Goal: Task Accomplishment & Management: Complete application form

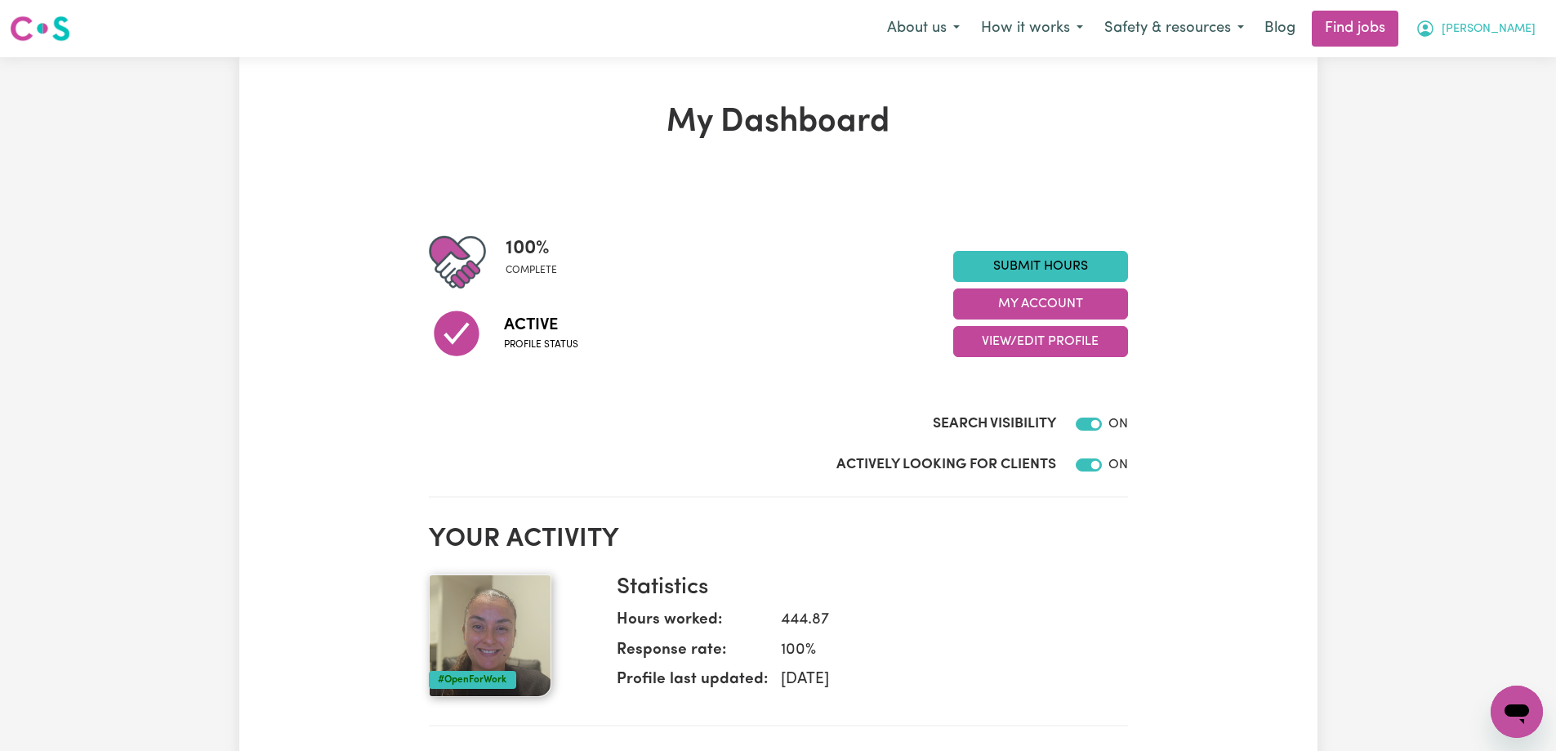
click at [1512, 30] on span "[PERSON_NAME]" at bounding box center [1489, 29] width 94 height 18
click at [1480, 65] on link "My Account" at bounding box center [1481, 63] width 129 height 31
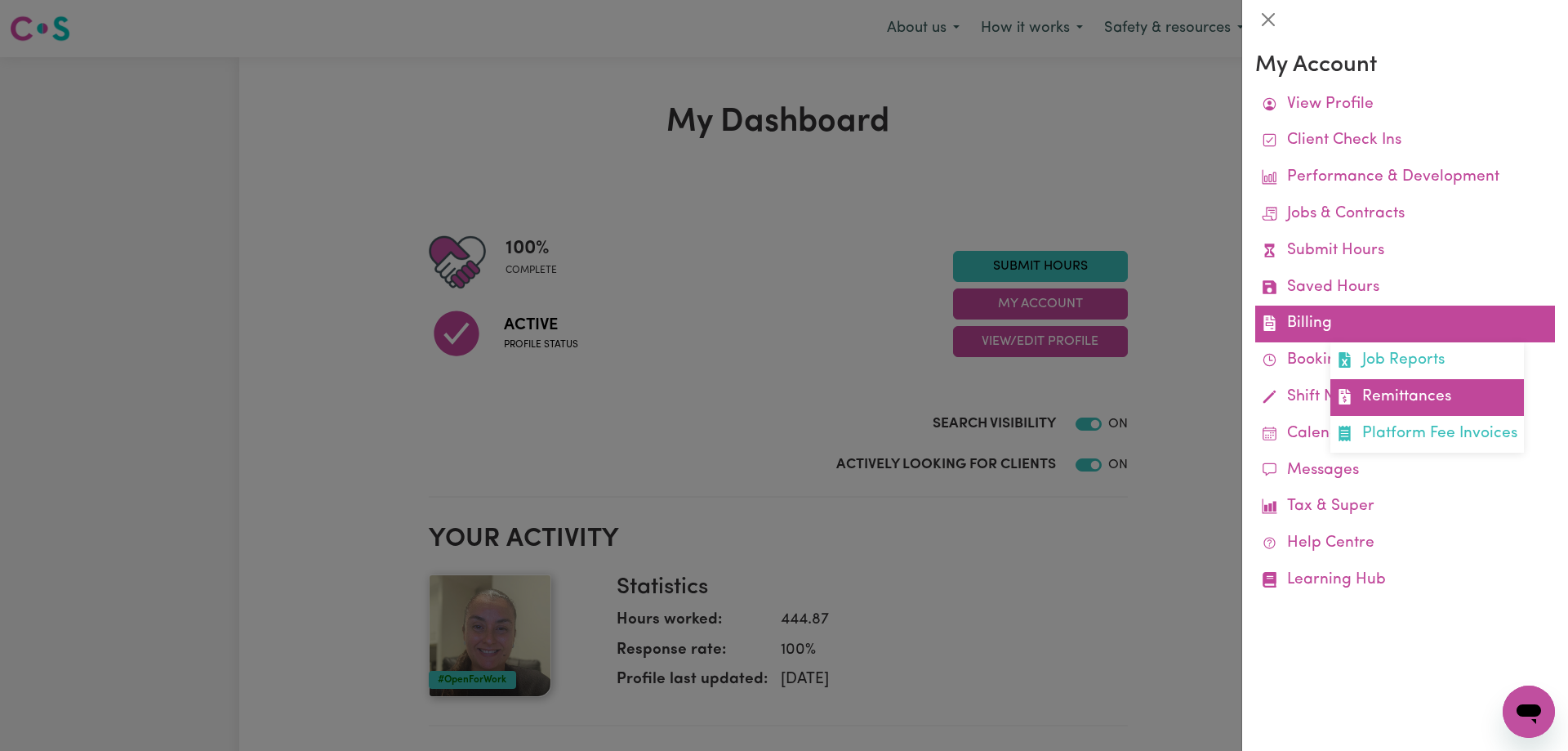
click at [1363, 405] on link "Remittances" at bounding box center [1427, 397] width 194 height 37
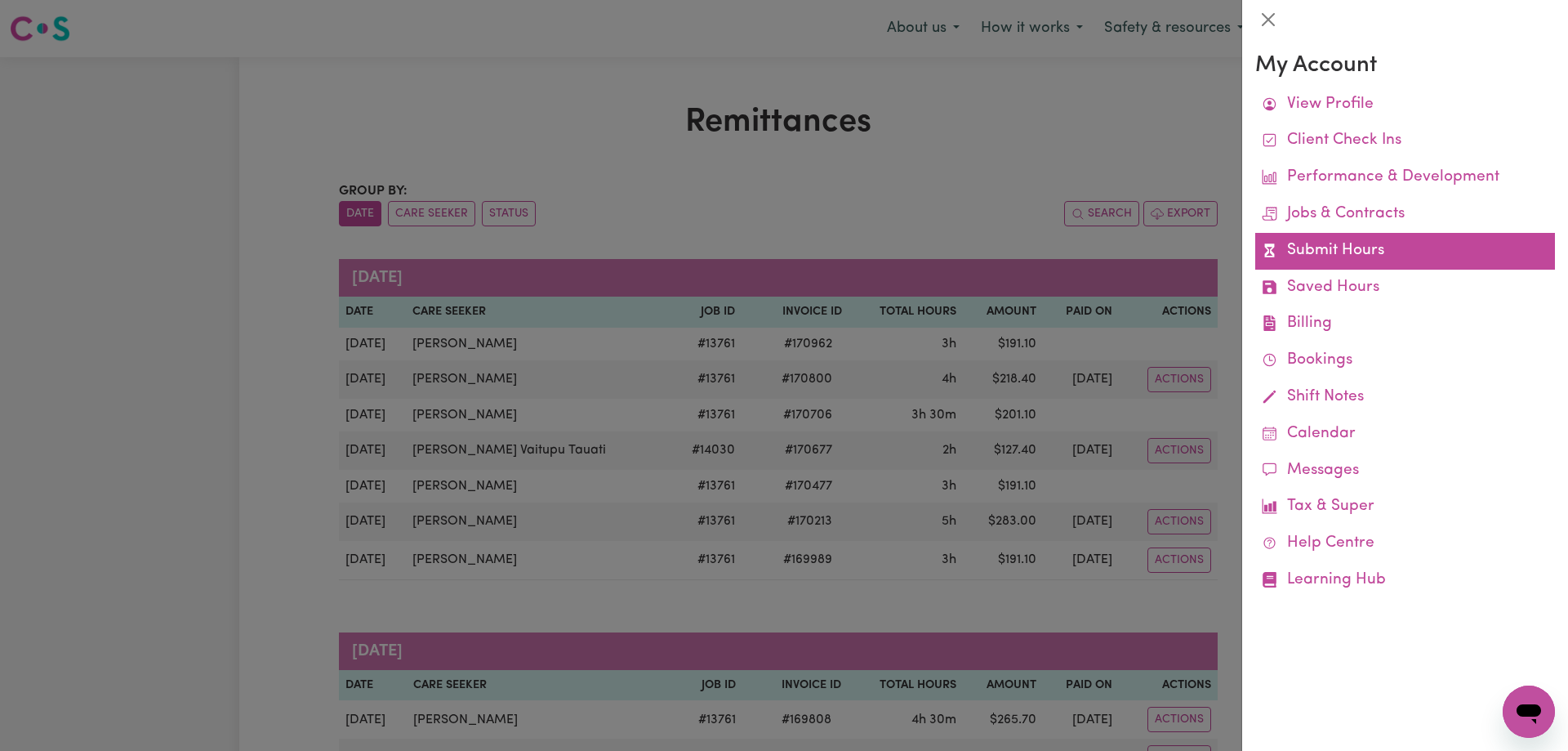
click at [1318, 257] on link "Submit Hours" at bounding box center [1405, 251] width 300 height 37
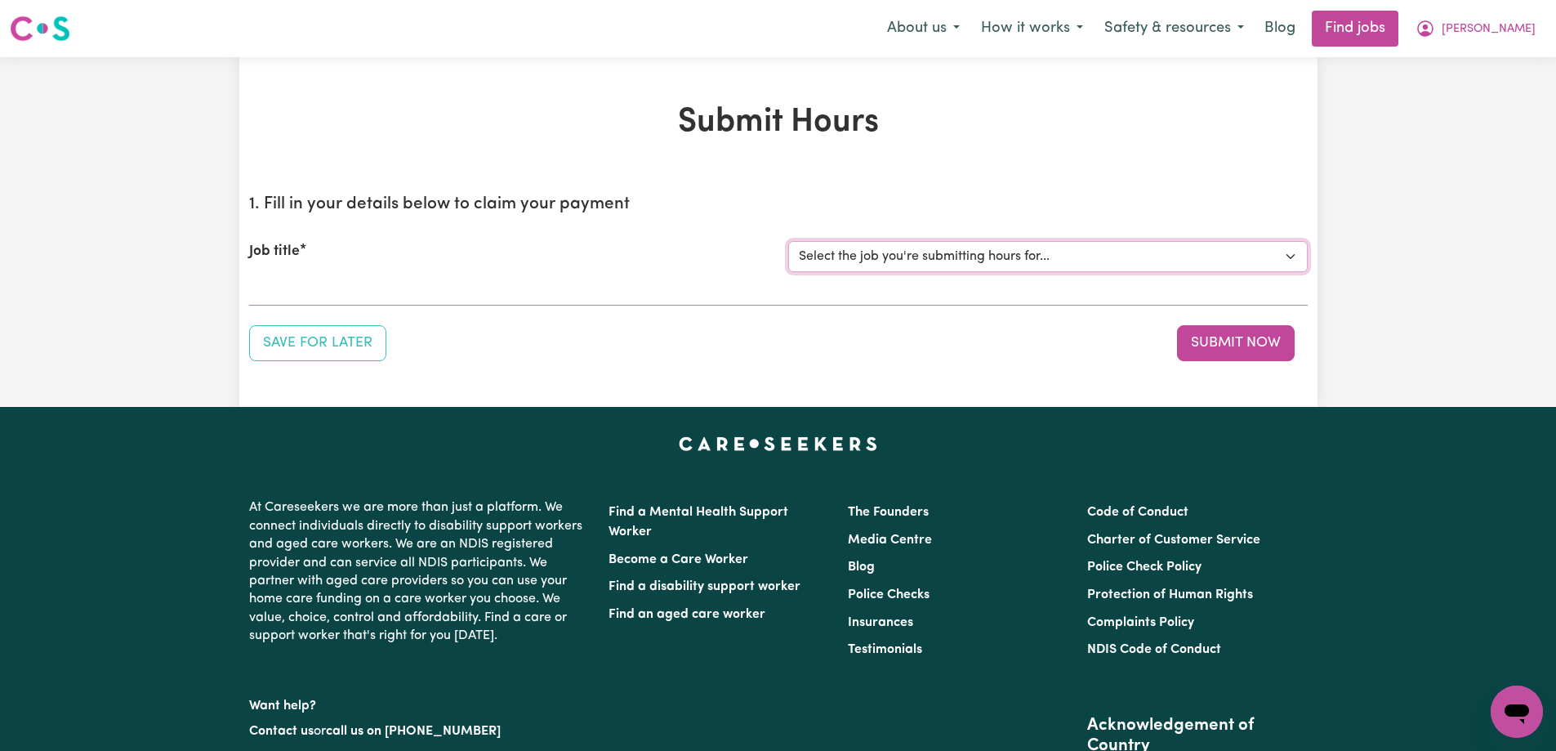
click at [1000, 252] on select "Select the job you're submitting hours for... [[PERSON_NAME]] Support Worker To…" at bounding box center [1048, 256] width 520 height 31
select select "13761"
click at [788, 241] on select "Select the job you're submitting hours for... [[PERSON_NAME]] Support Worker To…" at bounding box center [1048, 256] width 520 height 31
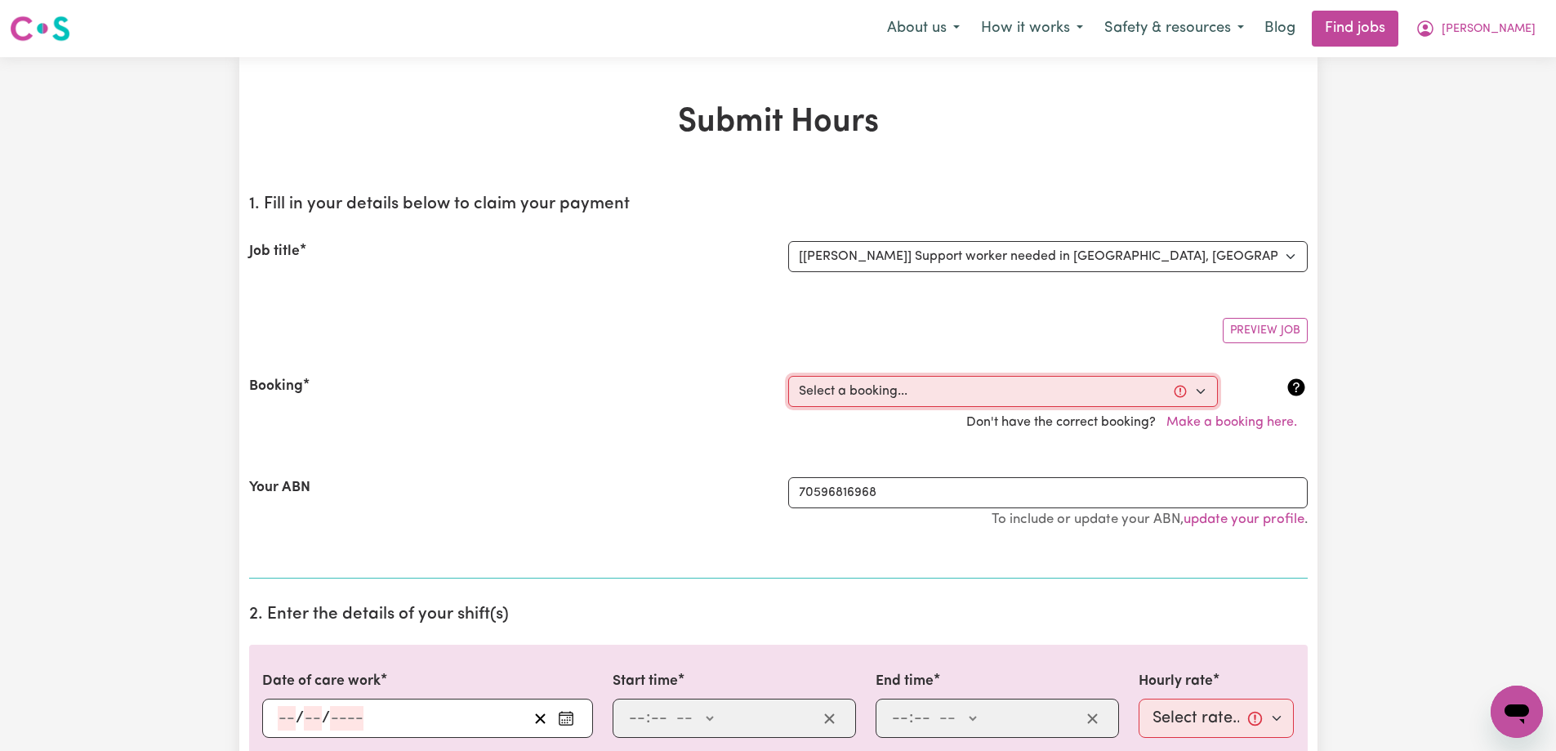
click at [914, 396] on select "Select a booking... [DATE] 09:00am to 12:00pm (RECURRING) [DATE] 09:00am to 12:…" at bounding box center [1003, 391] width 430 height 31
select select "336808"
click at [788, 376] on select "Select a booking... [DATE] 09:00am to 12:00pm (RECURRING) [DATE] 09:00am to 12:…" at bounding box center [1003, 391] width 430 height 31
type input "[DATE]"
type input "21"
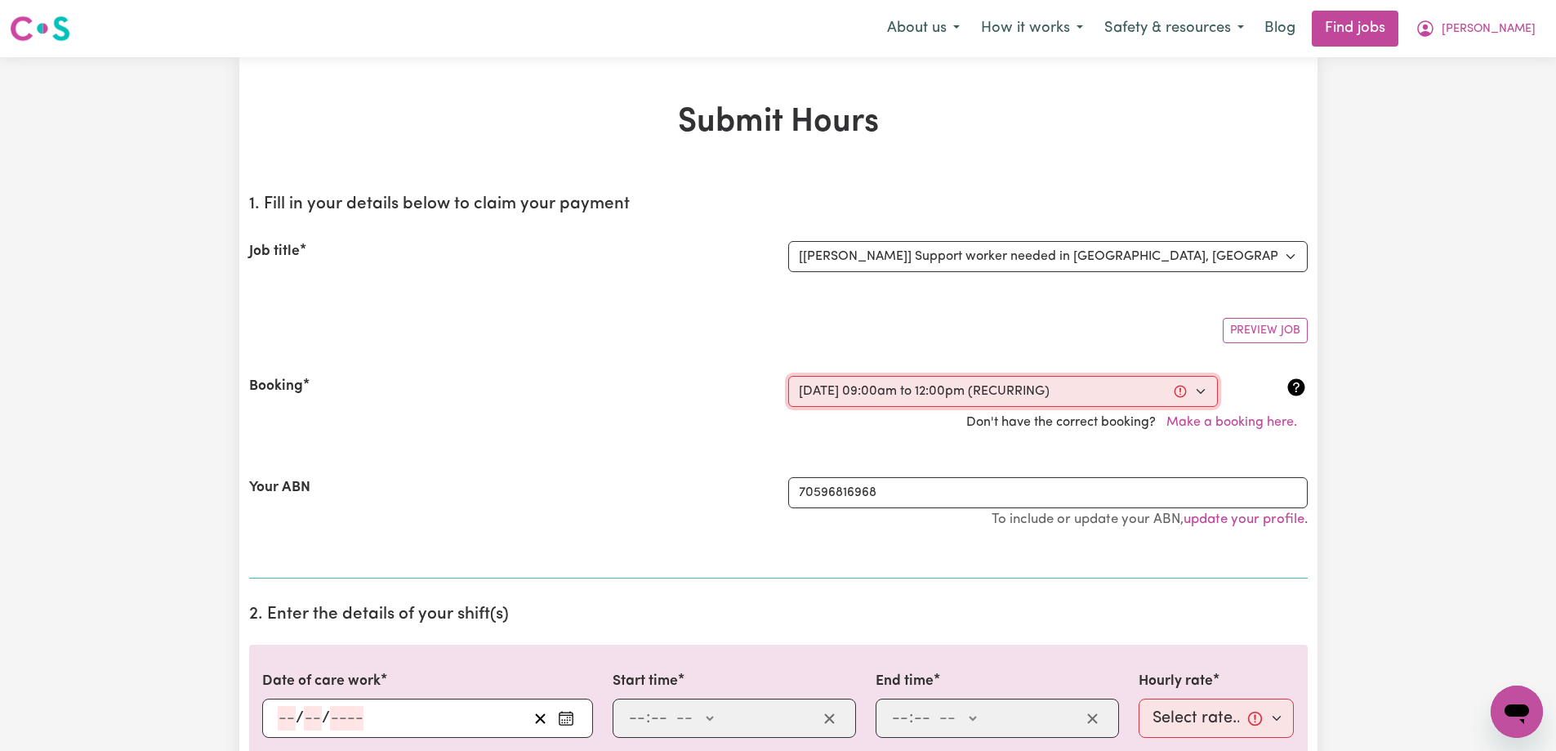
type input "8"
type input "2025"
type input "09:00"
type input "9"
type input "0"
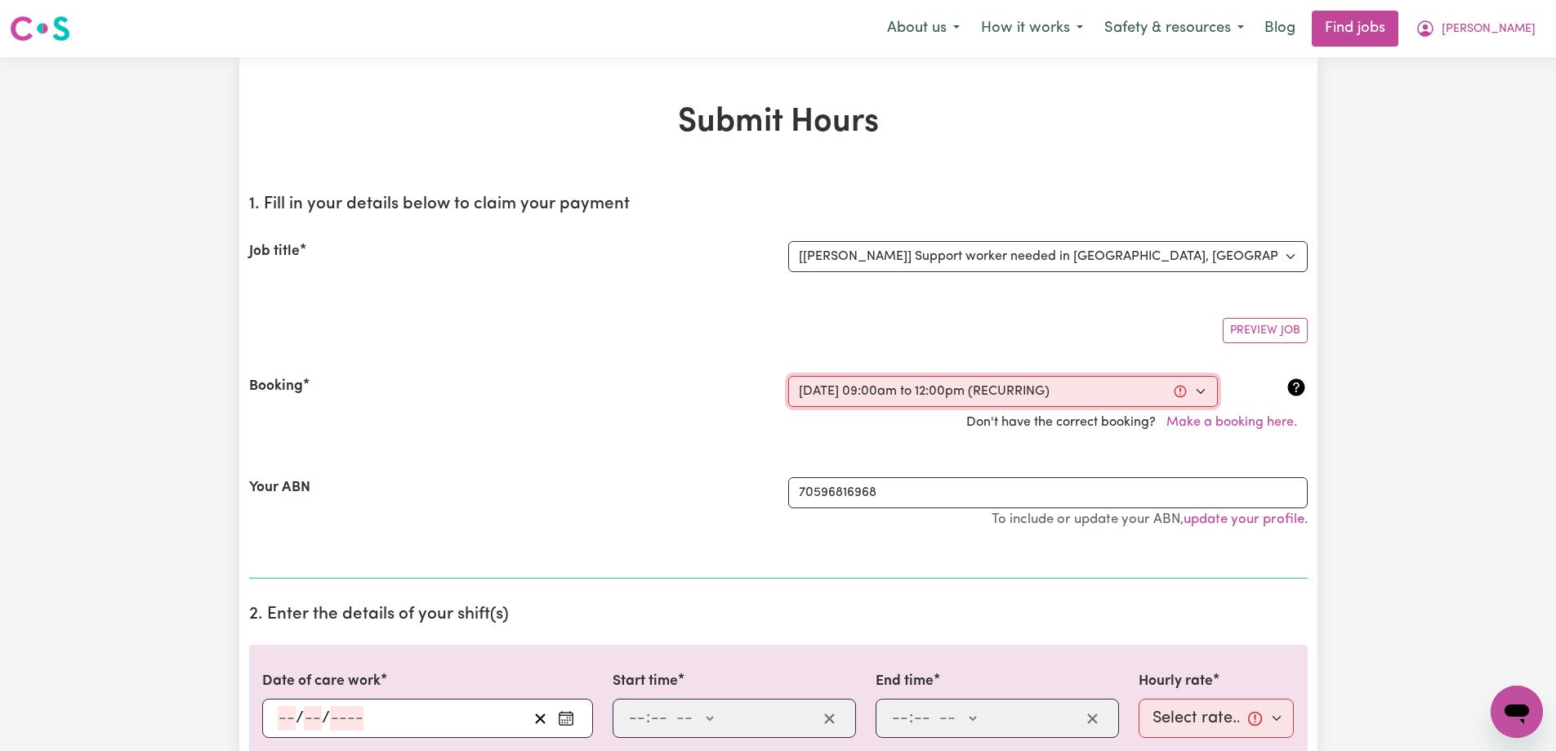
select select "am"
type input "12:00"
type input "12"
type input "0"
select select "pm"
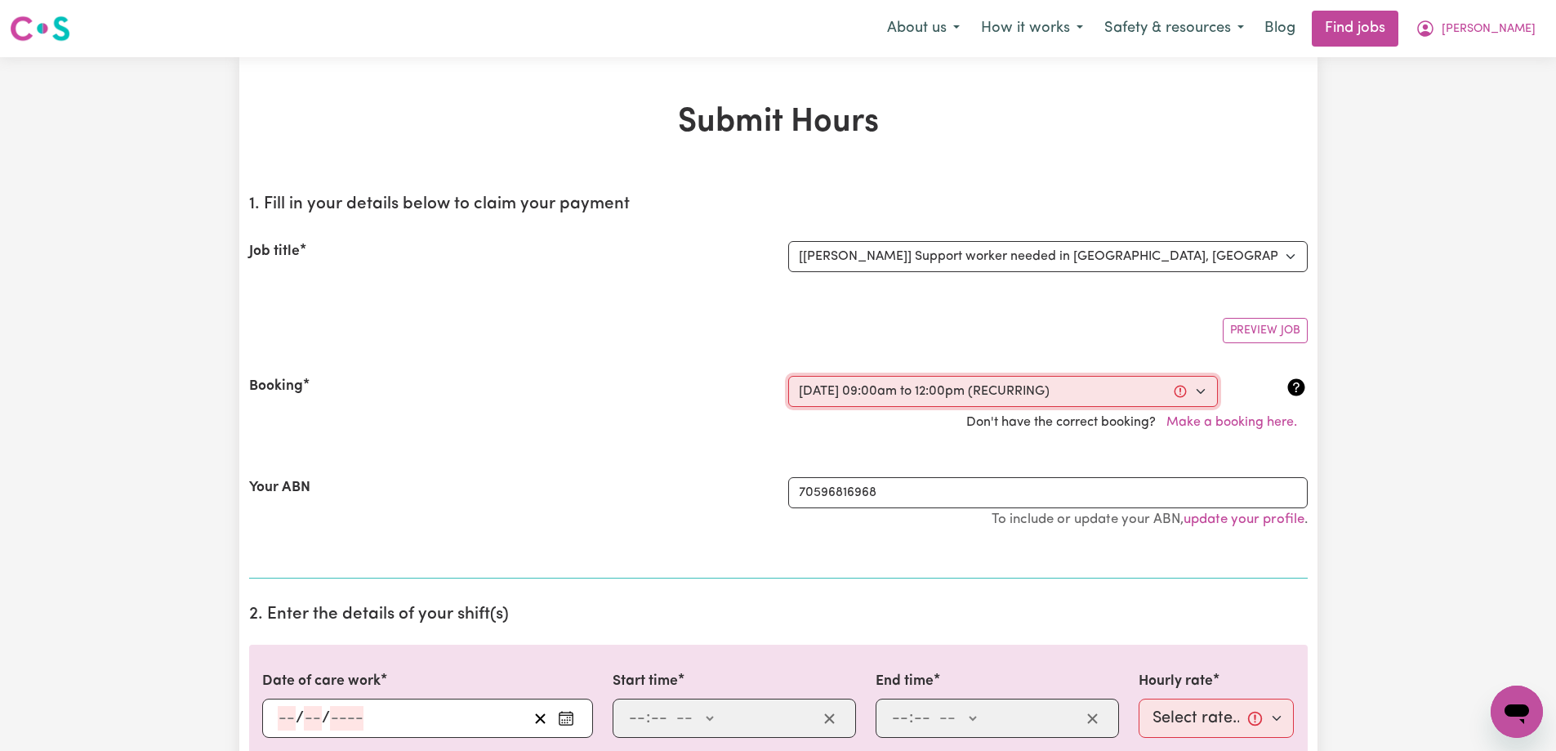
select select "60-Weekday"
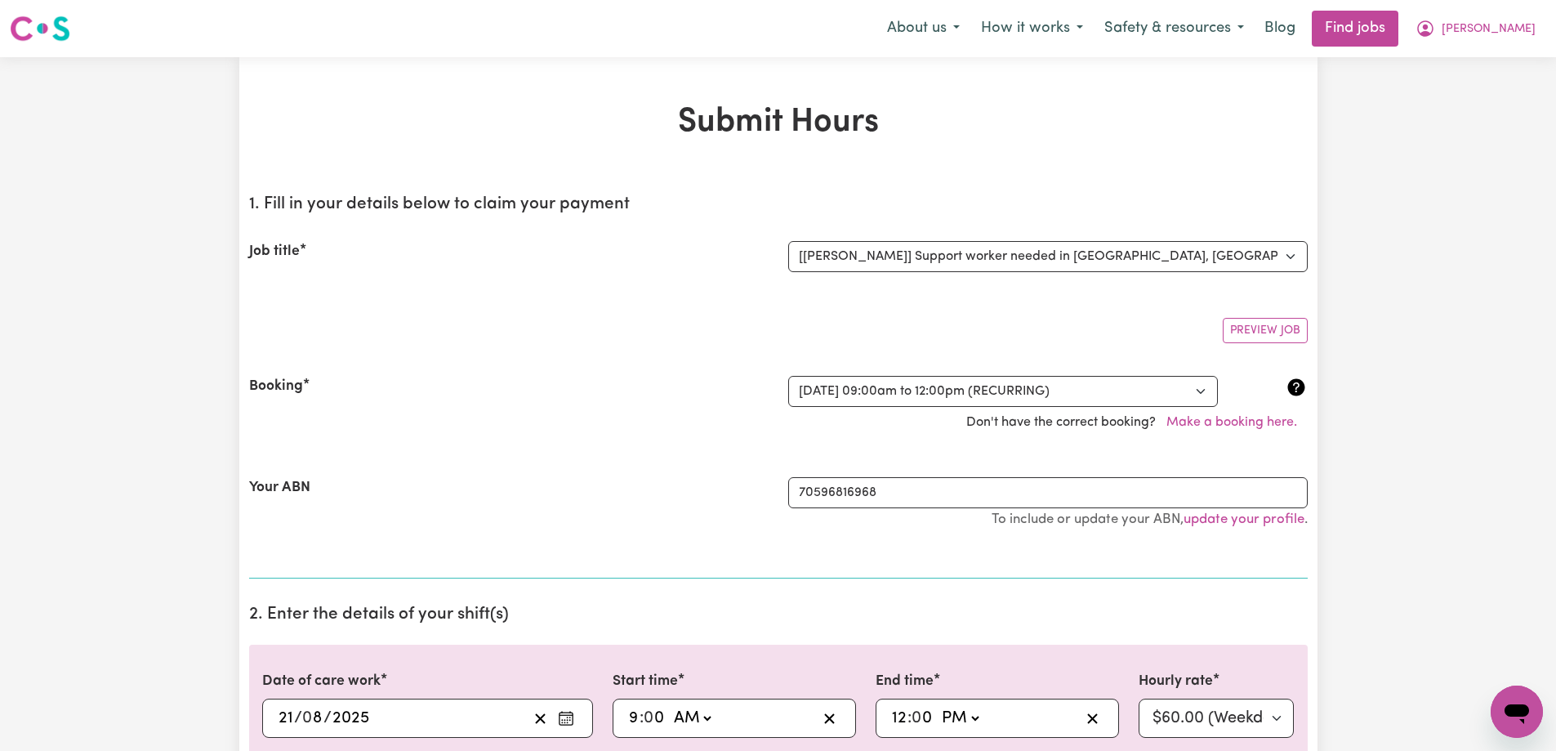
click at [631, 462] on div "Your ABN 70596816968 To include or update your ABN, update your profile ." at bounding box center [778, 511] width 1059 height 107
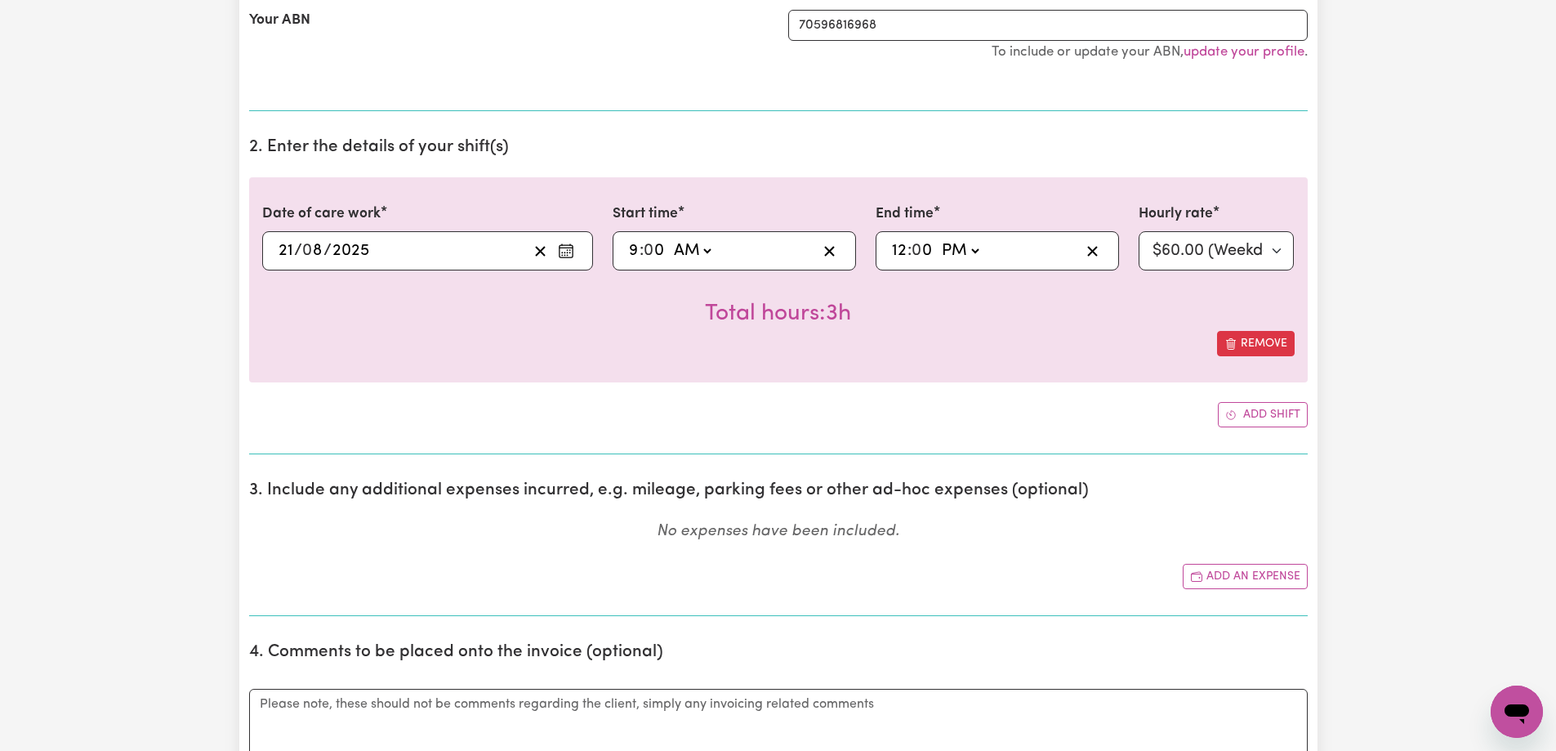
scroll to position [490, 0]
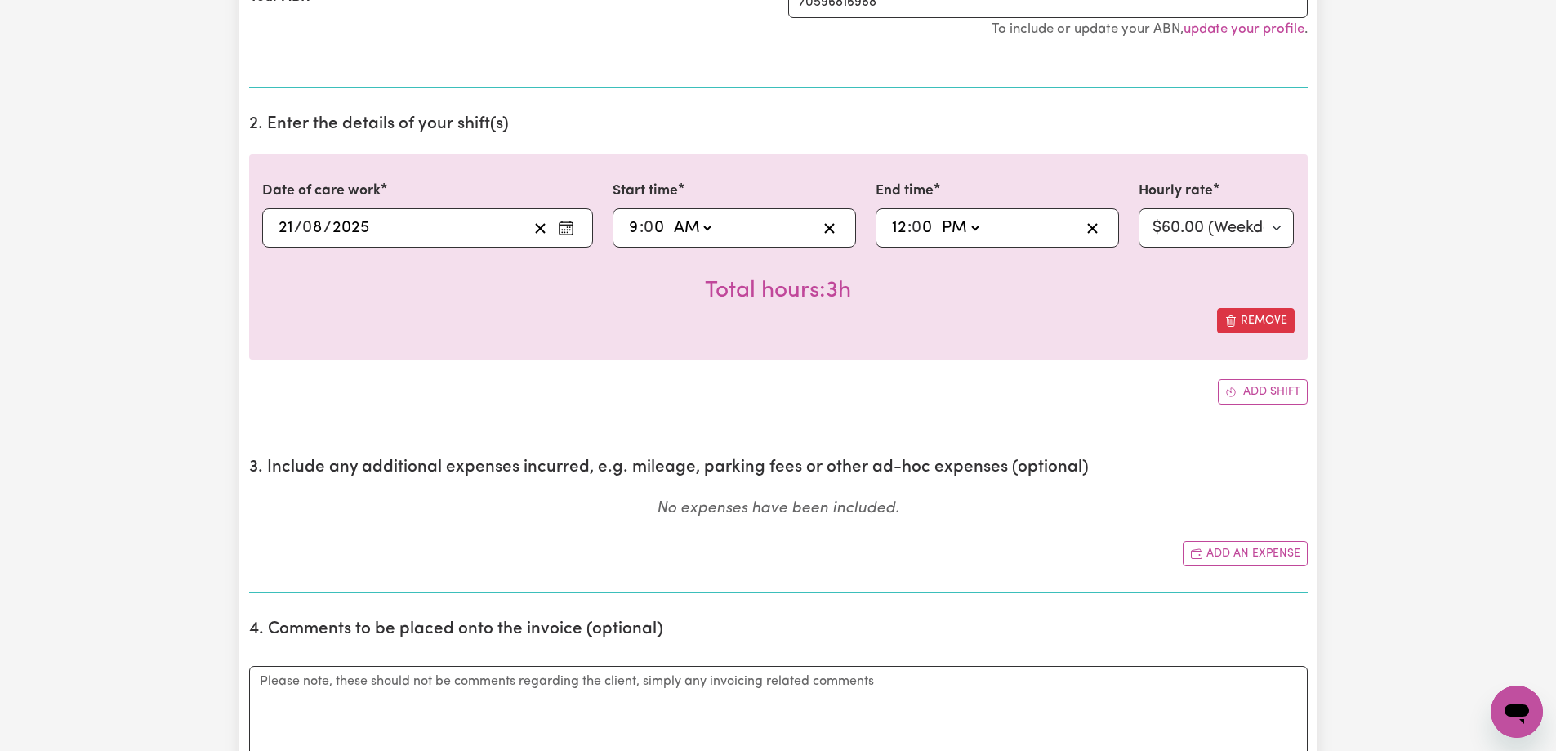
click at [629, 224] on input "9" at bounding box center [633, 228] width 11 height 25
type input "08:00"
type input "8"
click at [898, 228] on input "12" at bounding box center [899, 228] width 16 height 25
type input "13:00"
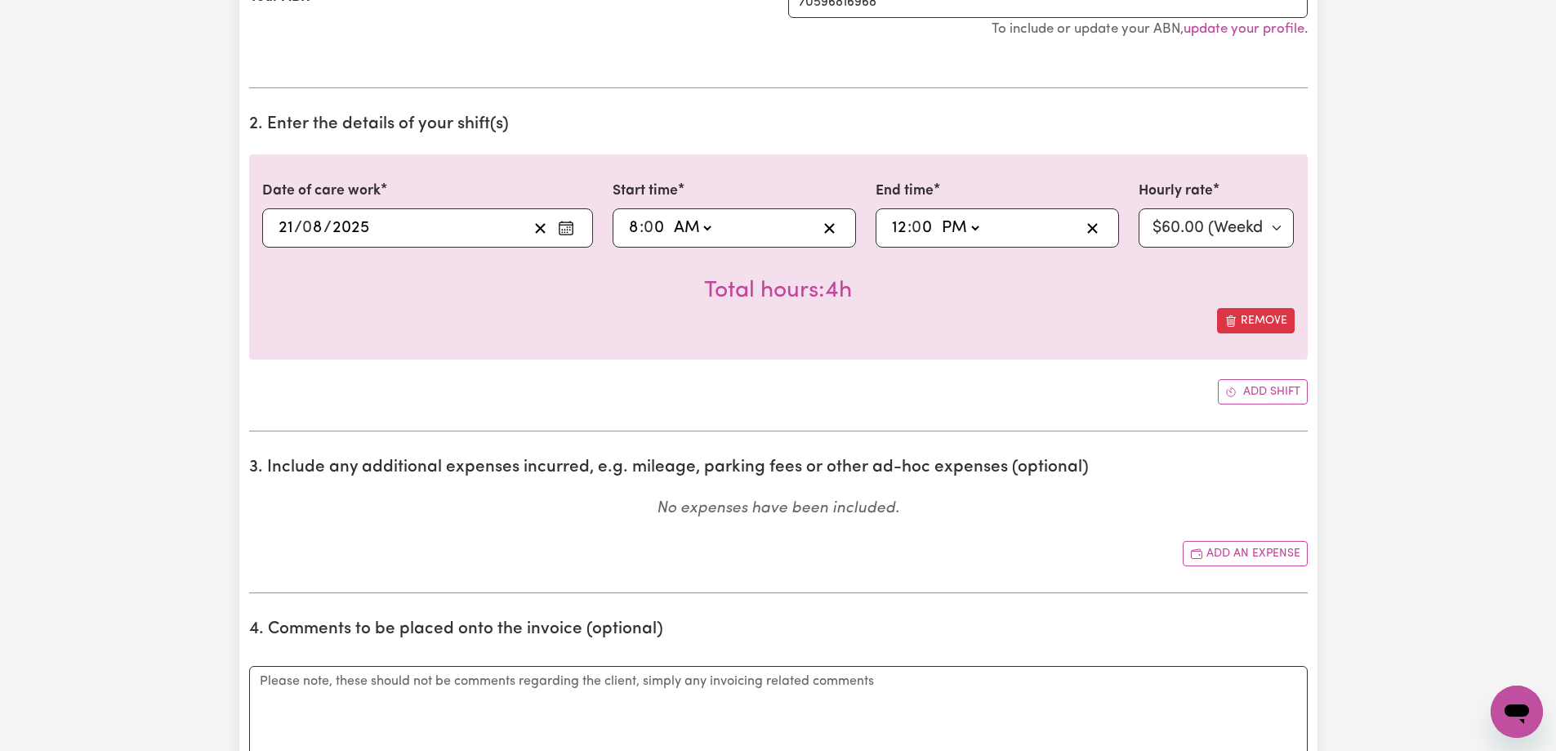
type input "1"
type input "23:00"
type input "11"
click at [1016, 238] on div "23:00 11 : 0 0 AM PM" at bounding box center [985, 228] width 190 height 25
click at [971, 230] on select "AM PM" at bounding box center [957, 228] width 44 height 25
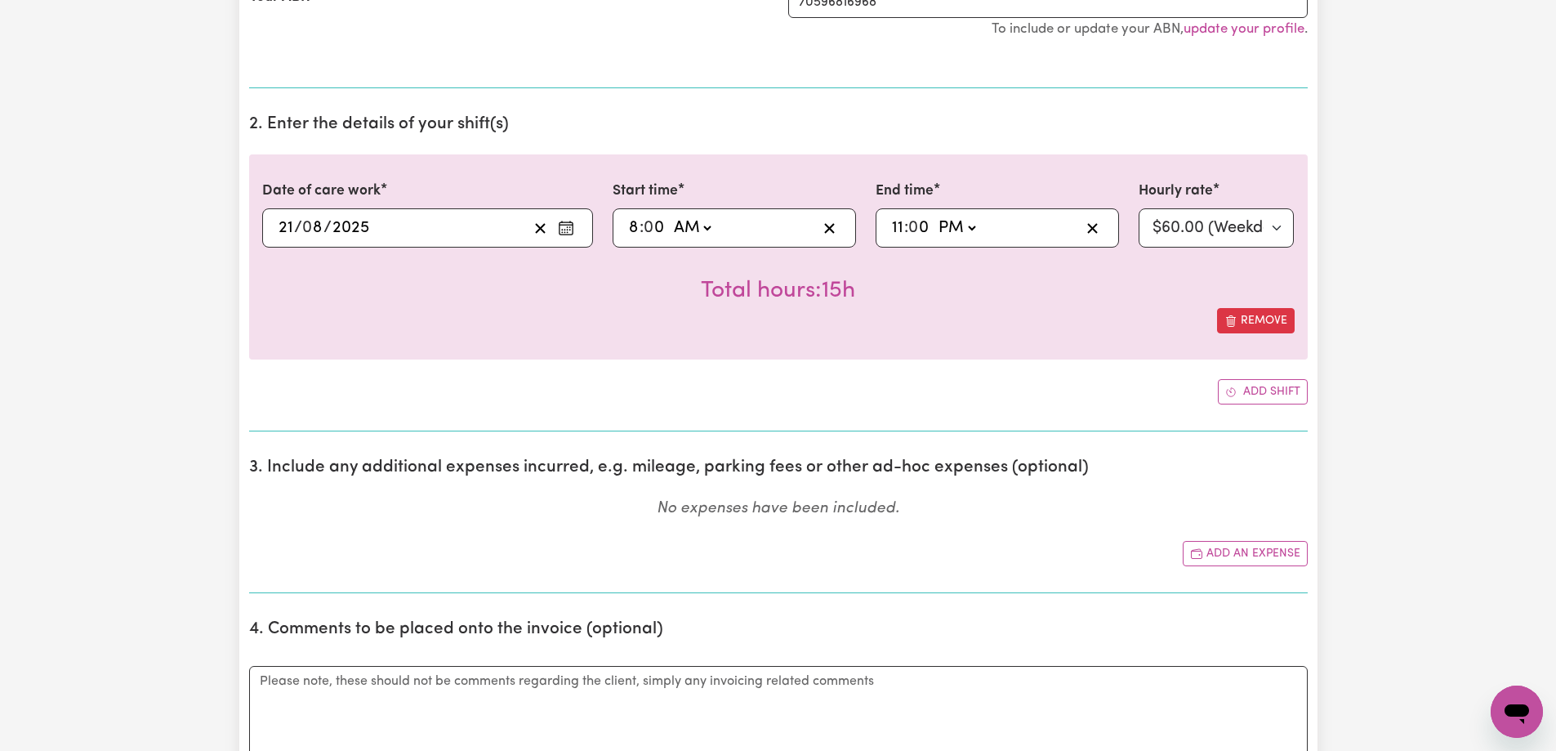
select select "am"
click at [935, 216] on select "AM PM" at bounding box center [957, 228] width 44 height 25
type input "11:00"
click at [1118, 350] on div "Date of care work [DATE] 21 / 0 8 / 2025 Start time 08:00 8 : 0 0 AM PM End tim…" at bounding box center [778, 256] width 1059 height 205
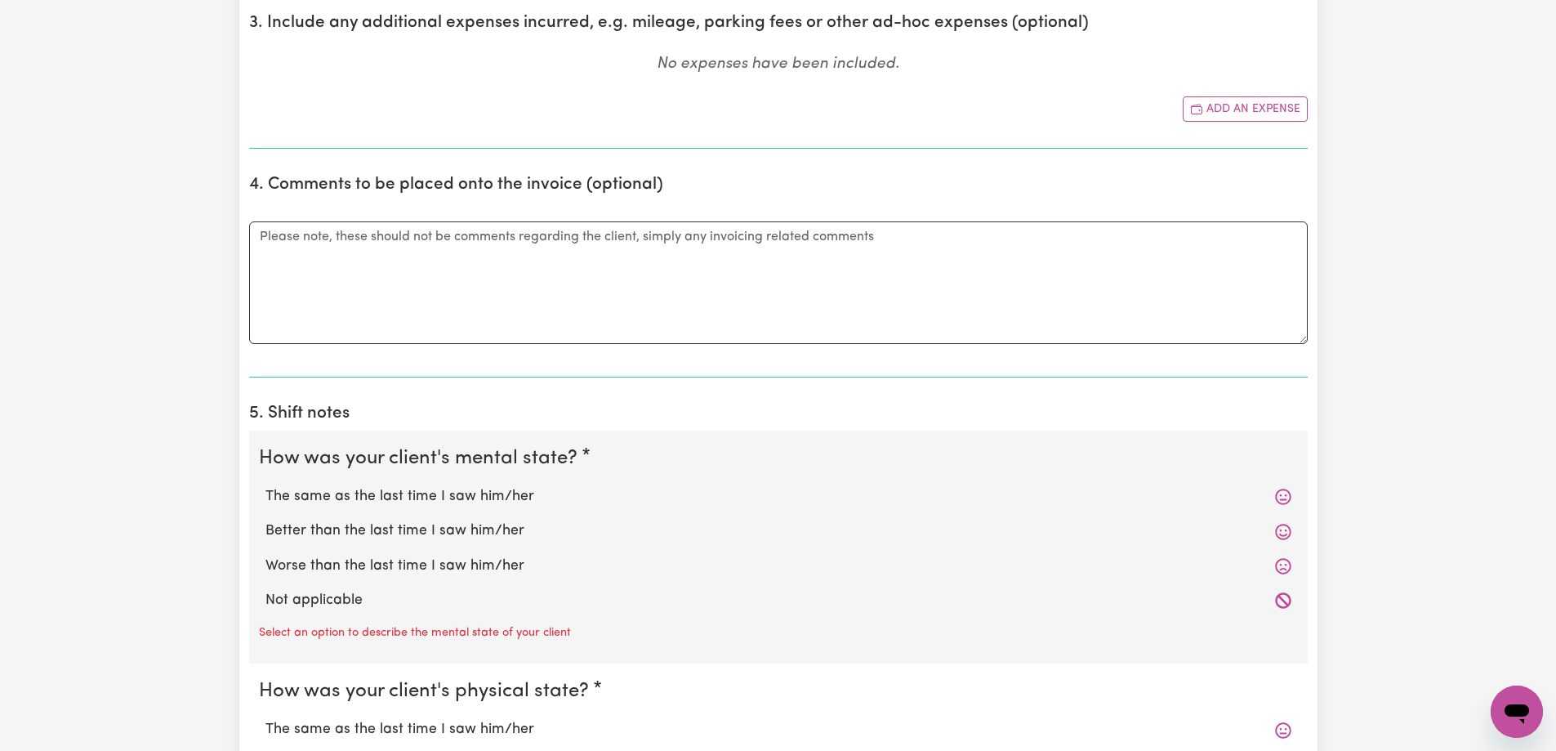
scroll to position [980, 0]
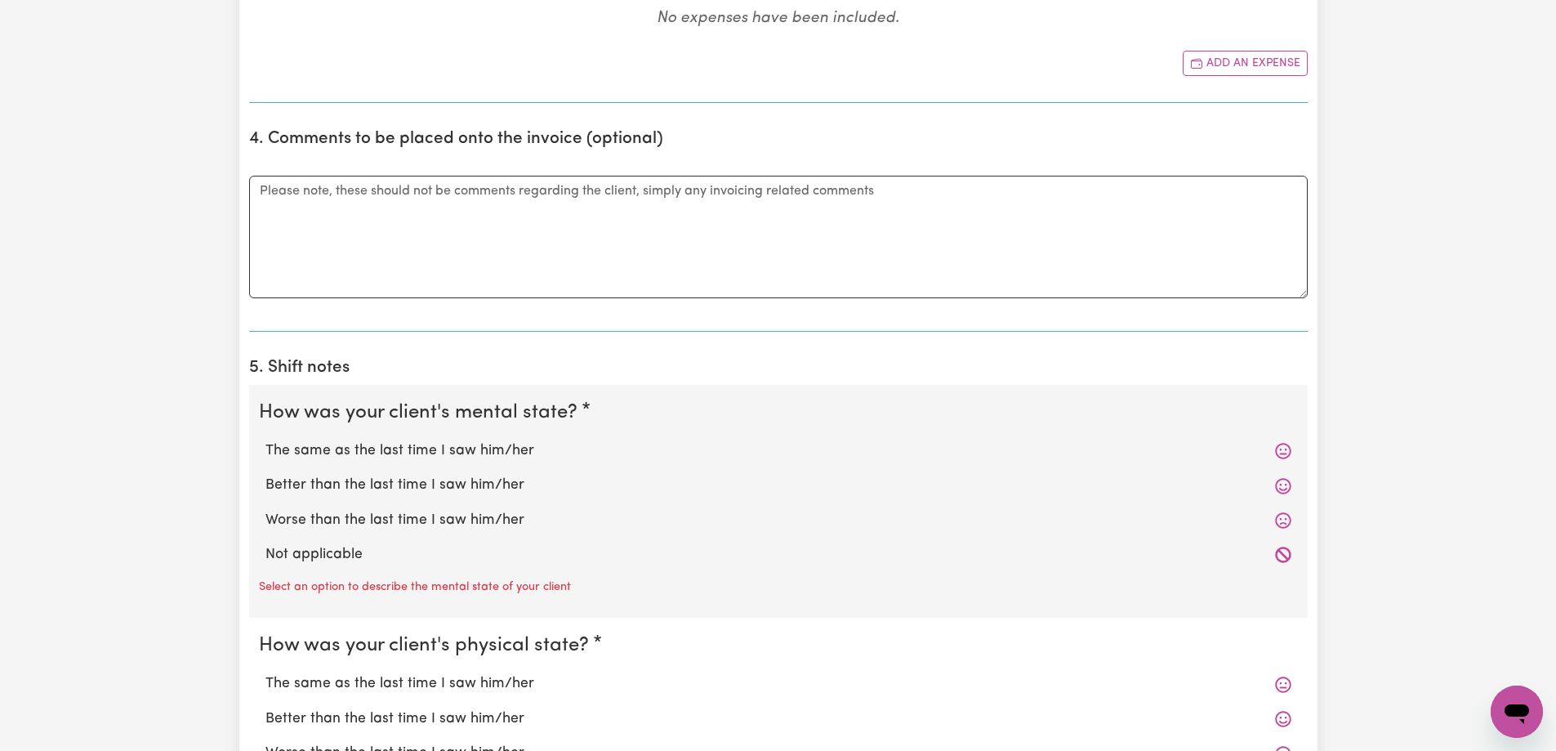
click at [317, 451] on label "The same as the last time I saw him/her" at bounding box center [779, 450] width 1026 height 21
click at [266, 440] on input "The same as the last time I saw him/her" at bounding box center [265, 440] width 1 height 1
radio input "true"
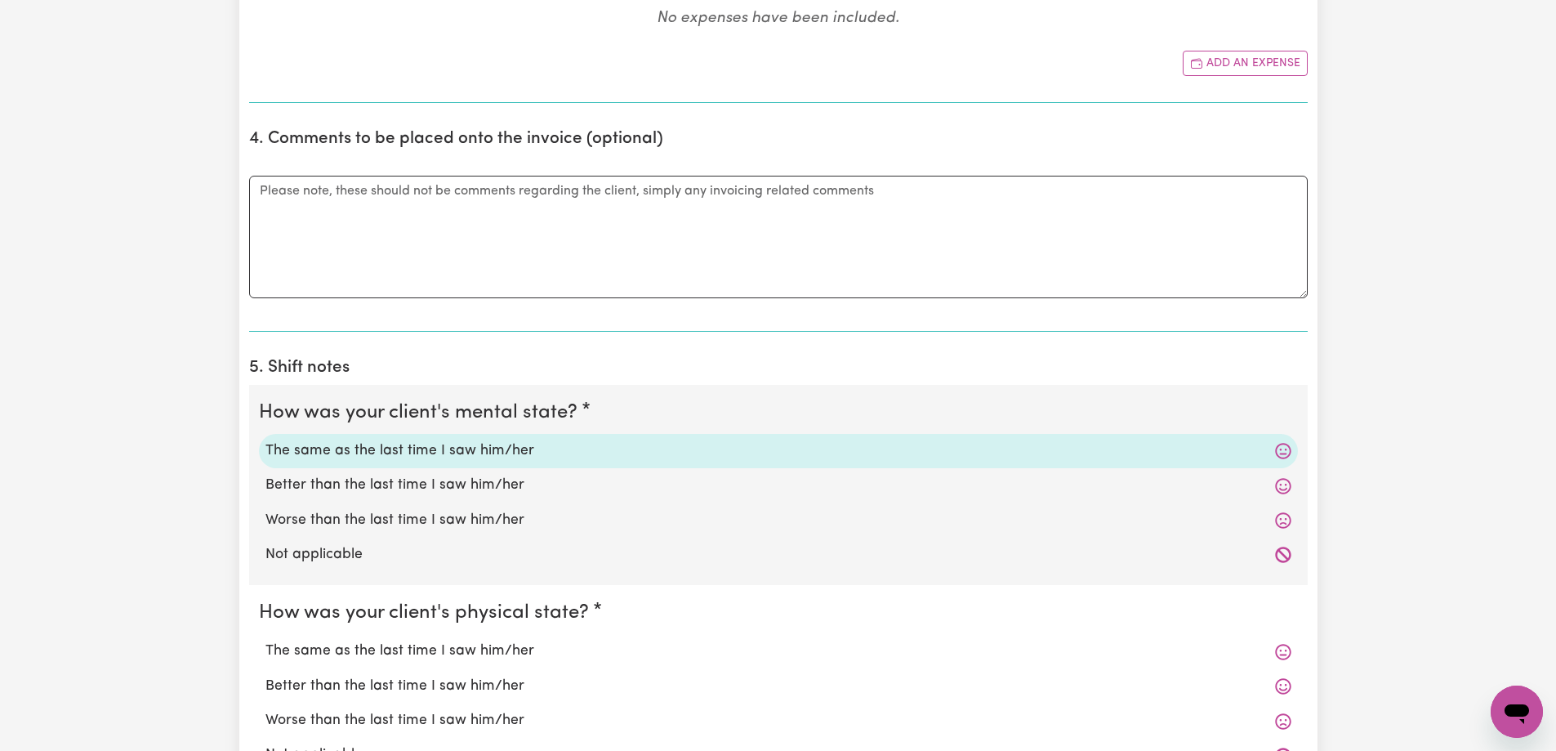
click at [324, 669] on div "Better than the last time I saw him/her" at bounding box center [778, 686] width 1039 height 34
click at [326, 654] on label "The same as the last time I saw him/her" at bounding box center [779, 651] width 1026 height 21
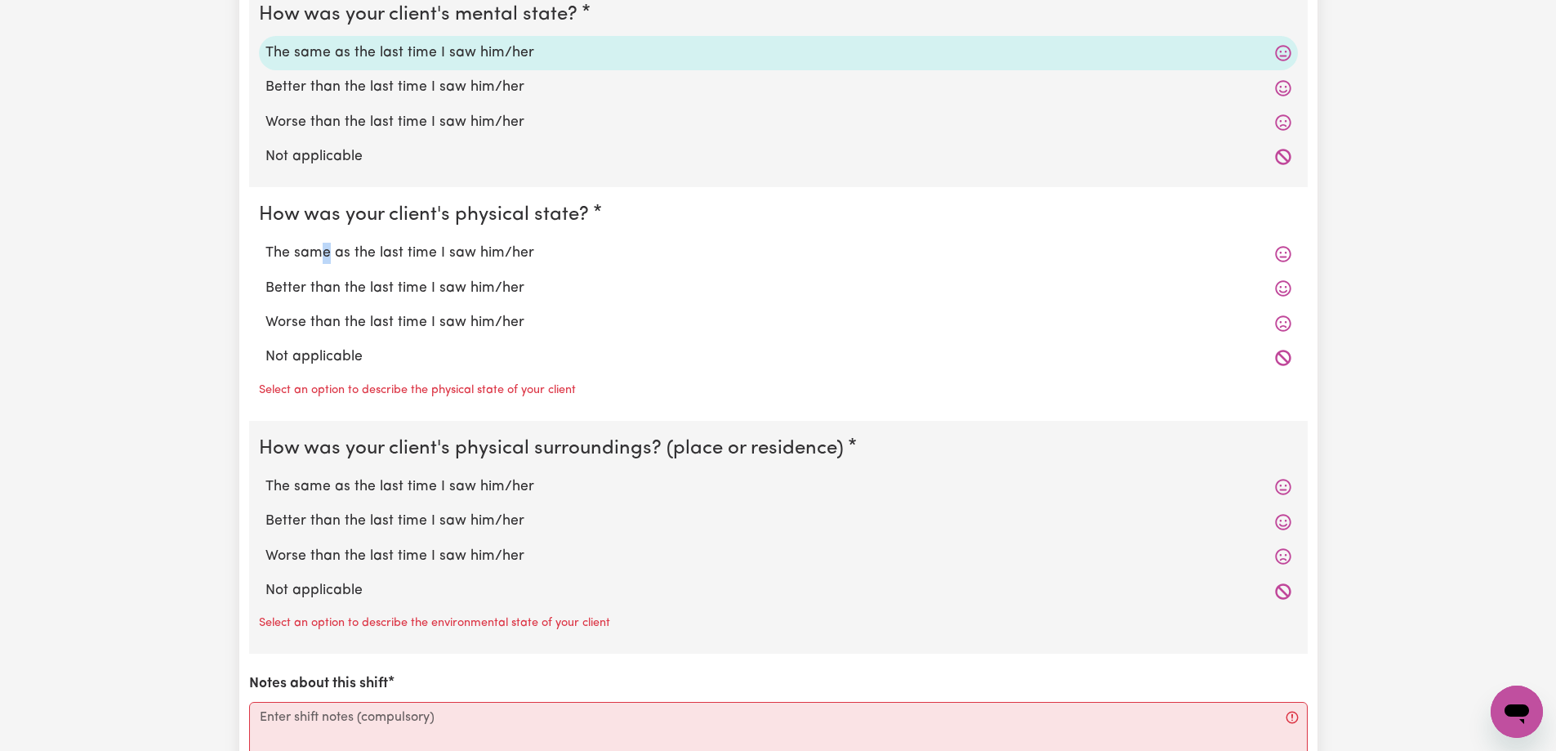
scroll to position [1471, 0]
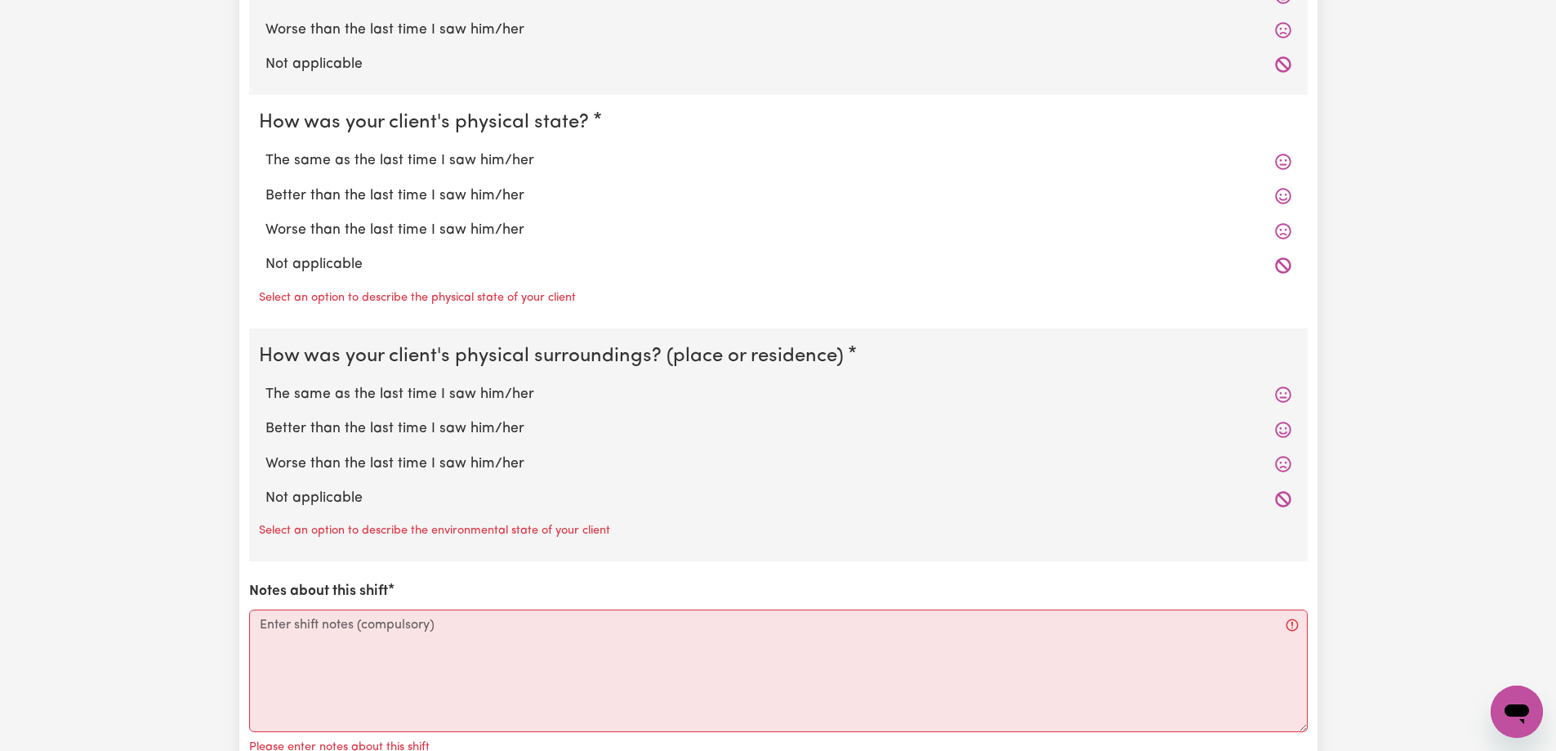
click at [351, 158] on label "The same as the last time I saw him/her" at bounding box center [779, 160] width 1026 height 21
click at [266, 150] on input "The same as the last time I saw him/her" at bounding box center [265, 150] width 1 height 1
radio input "true"
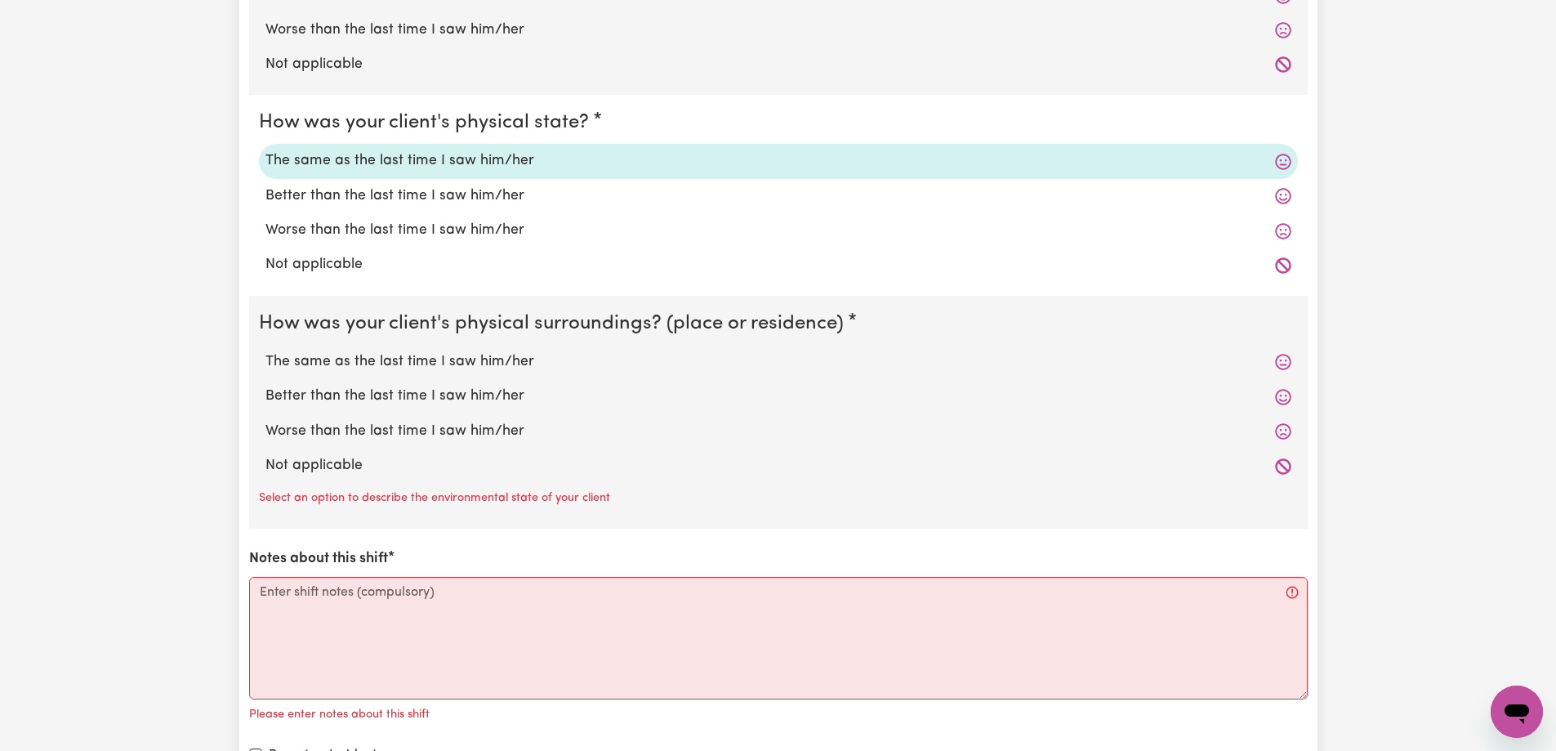
click at [373, 373] on div "The same as the last time I saw him/her" at bounding box center [778, 362] width 1039 height 34
click at [400, 362] on label "The same as the last time I saw him/her" at bounding box center [779, 361] width 1026 height 21
click at [266, 351] on input "The same as the last time I saw him/her" at bounding box center [265, 350] width 1 height 1
radio input "true"
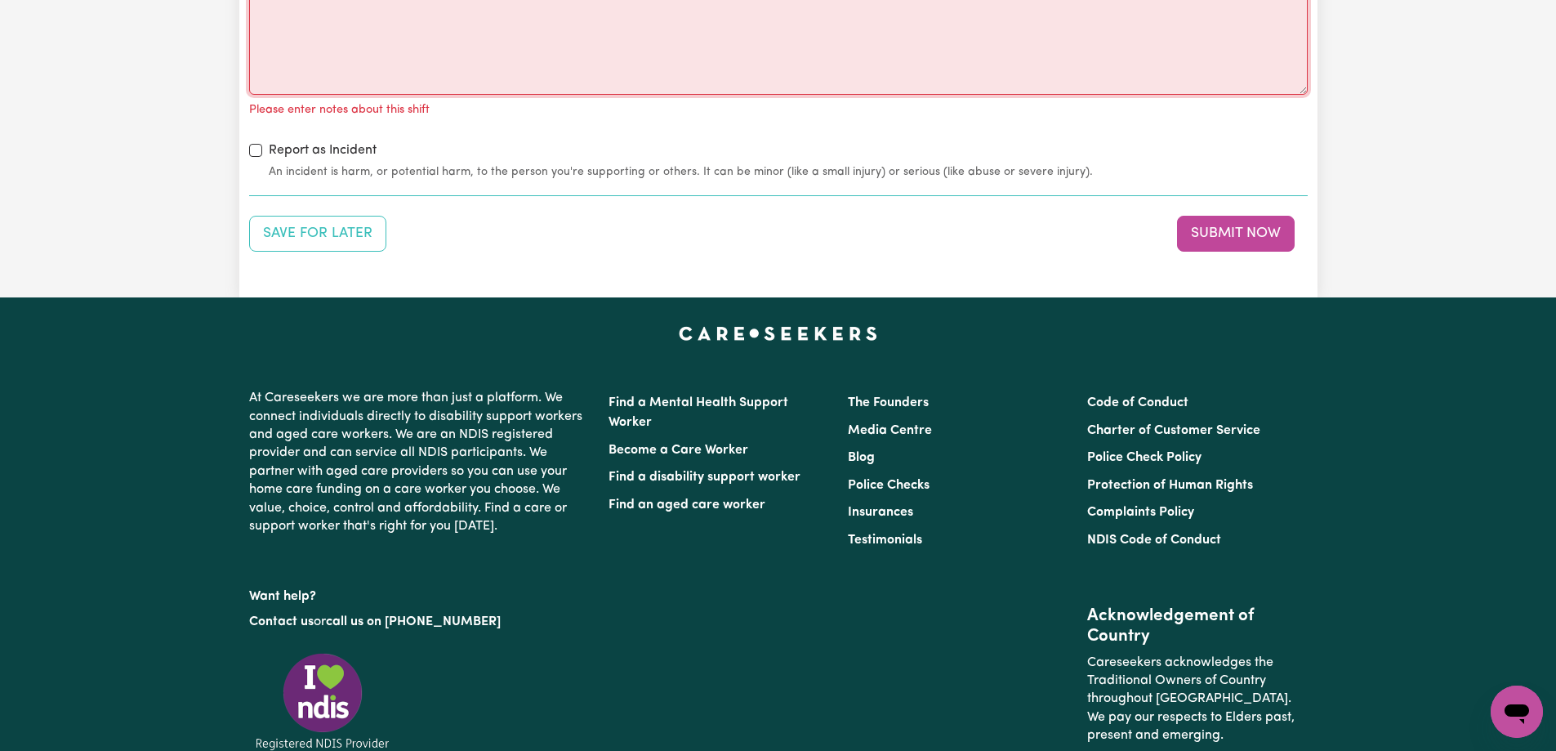
click at [299, 16] on textarea "Notes about this shift" at bounding box center [778, 33] width 1059 height 123
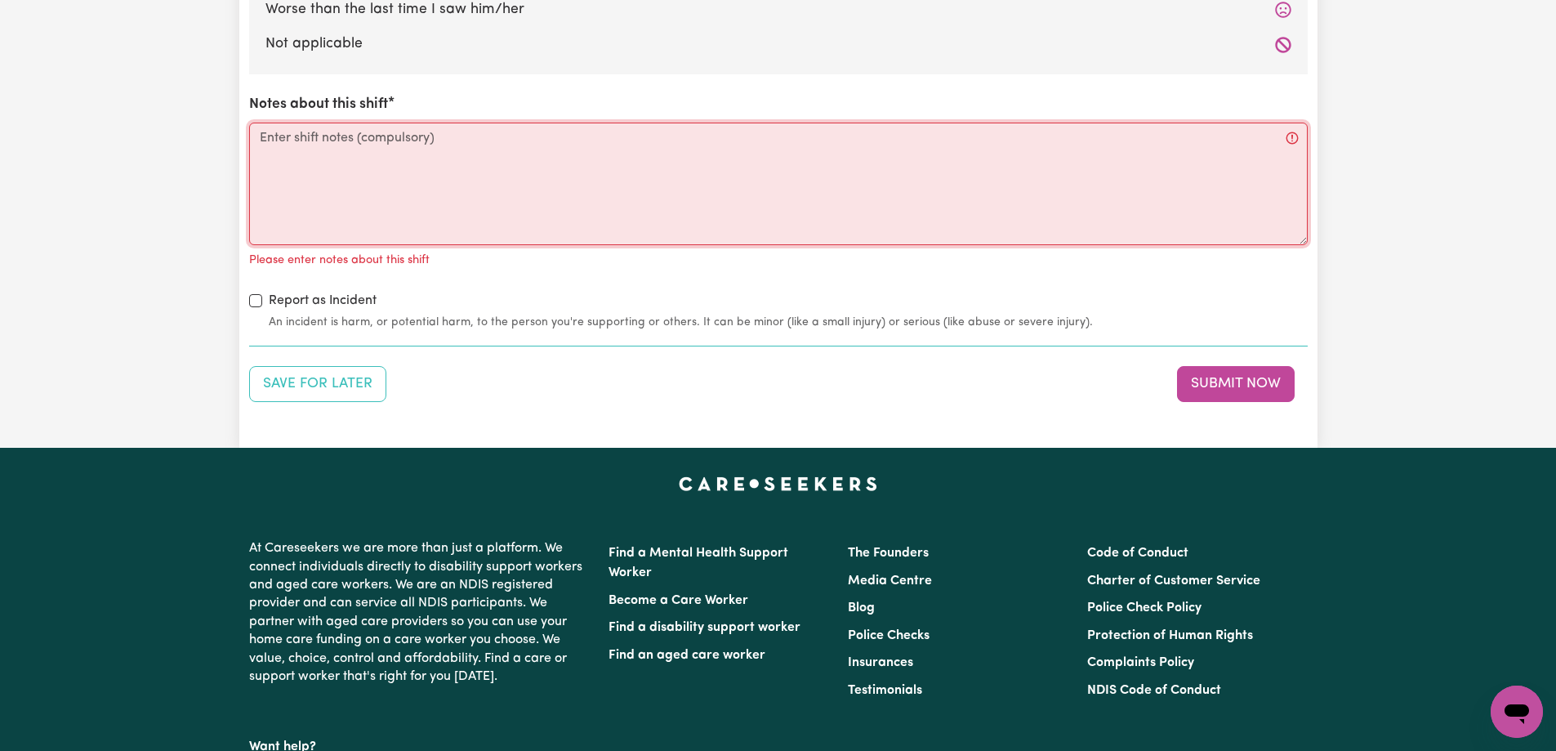
scroll to position [1879, 0]
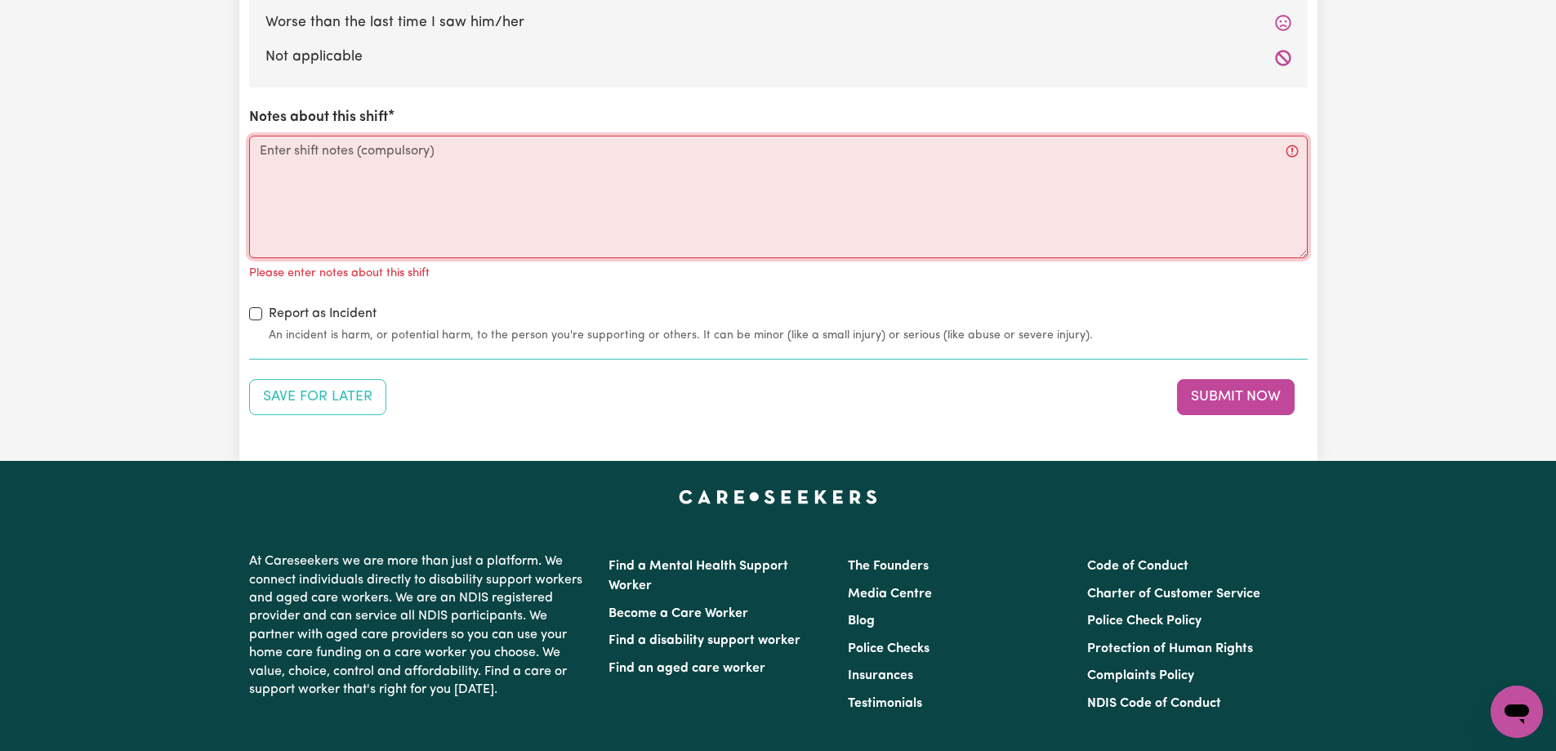
click at [323, 171] on textarea "Notes about this shift" at bounding box center [778, 197] width 1059 height 123
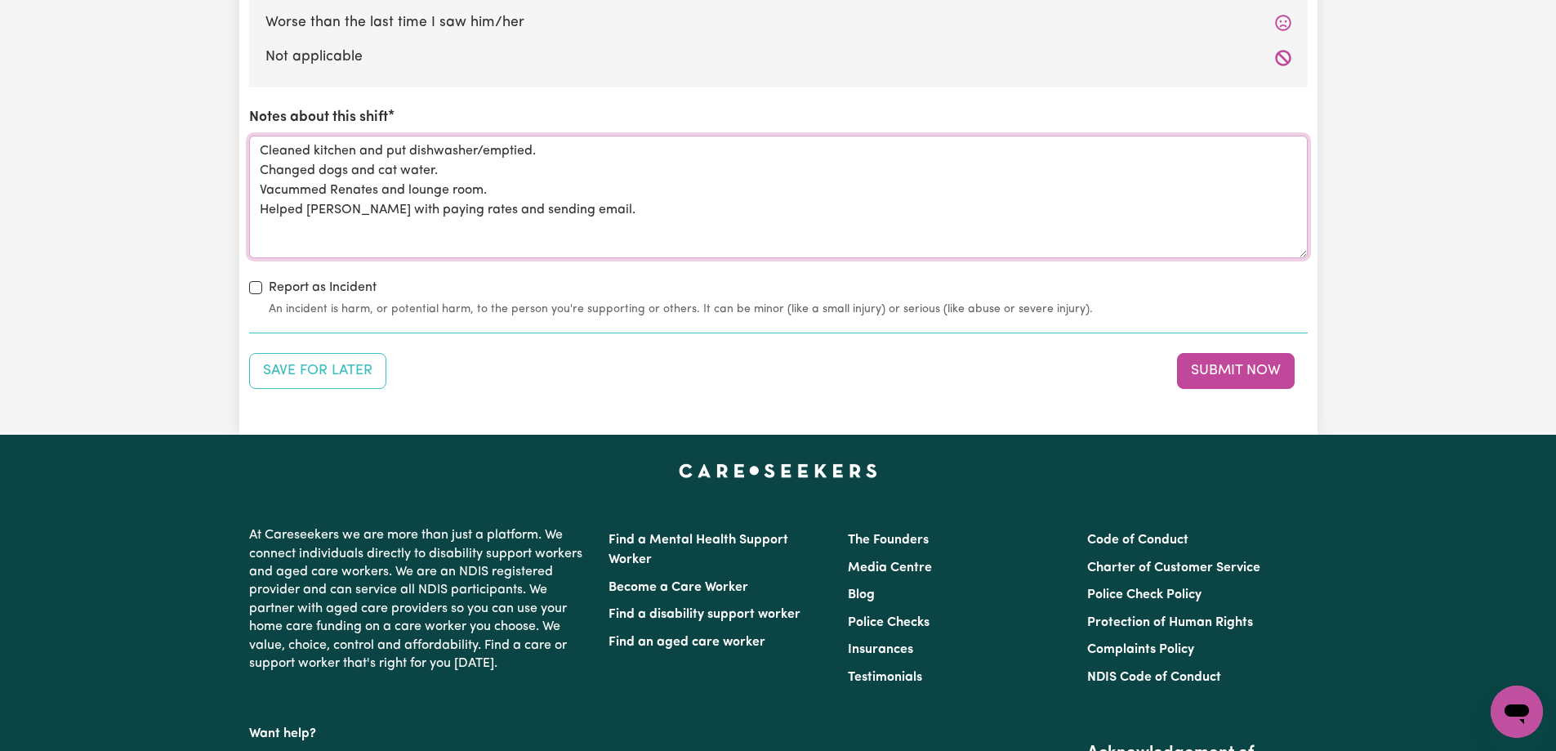
click at [377, 213] on textarea "Cleaned kitchen and put dishwasher/emptied. Changed dogs and cat water. Vacumme…" at bounding box center [778, 197] width 1059 height 123
click at [317, 235] on textarea "Cleaned kitchen and put dishwasher/emptied. Changed dogs and cat water. Vacumme…" at bounding box center [778, 197] width 1059 height 123
click at [731, 203] on textarea "Cleaned kitchen and put dishwasher/emptied. Changed dogs and cat water. Vacumme…" at bounding box center [778, 197] width 1059 height 123
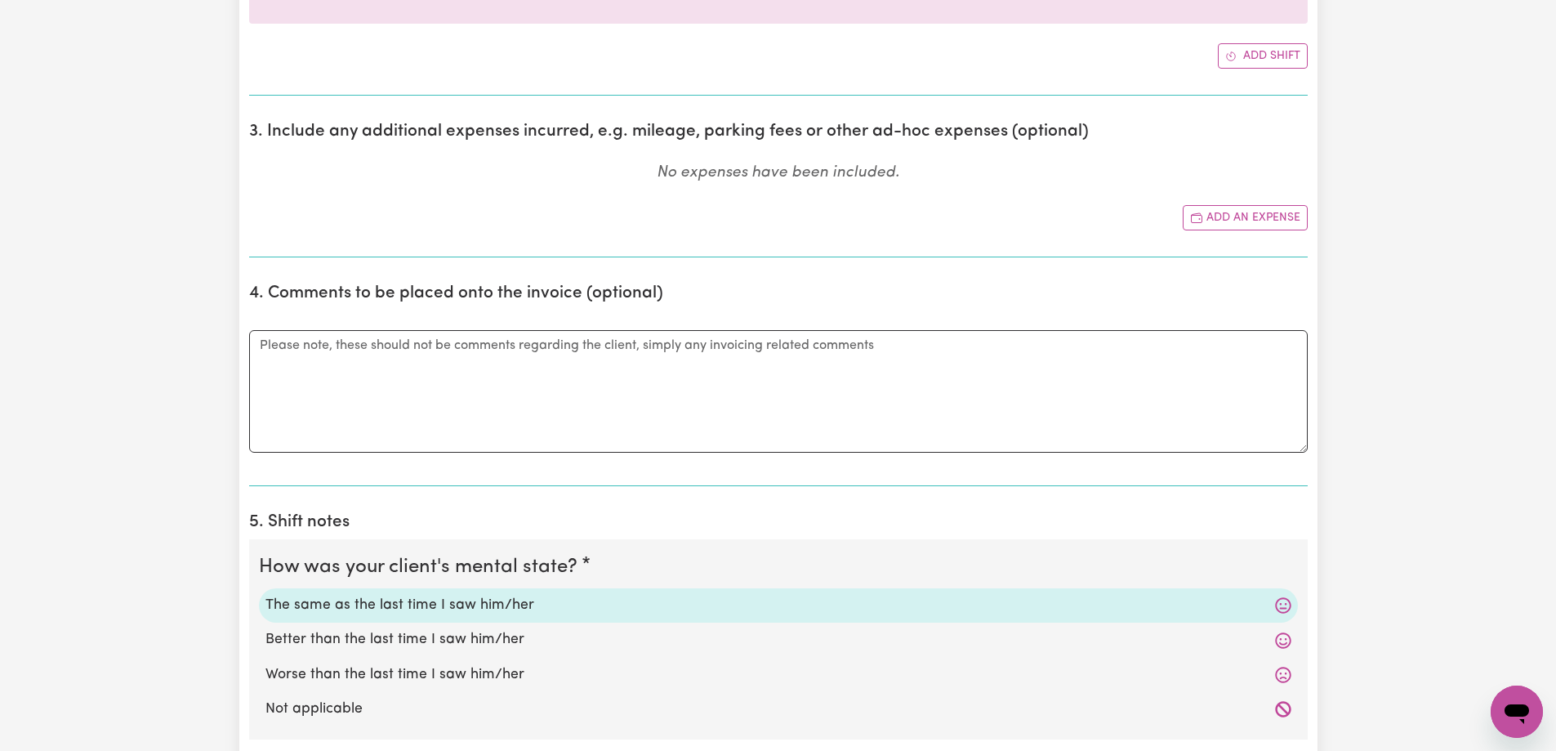
scroll to position [572, 0]
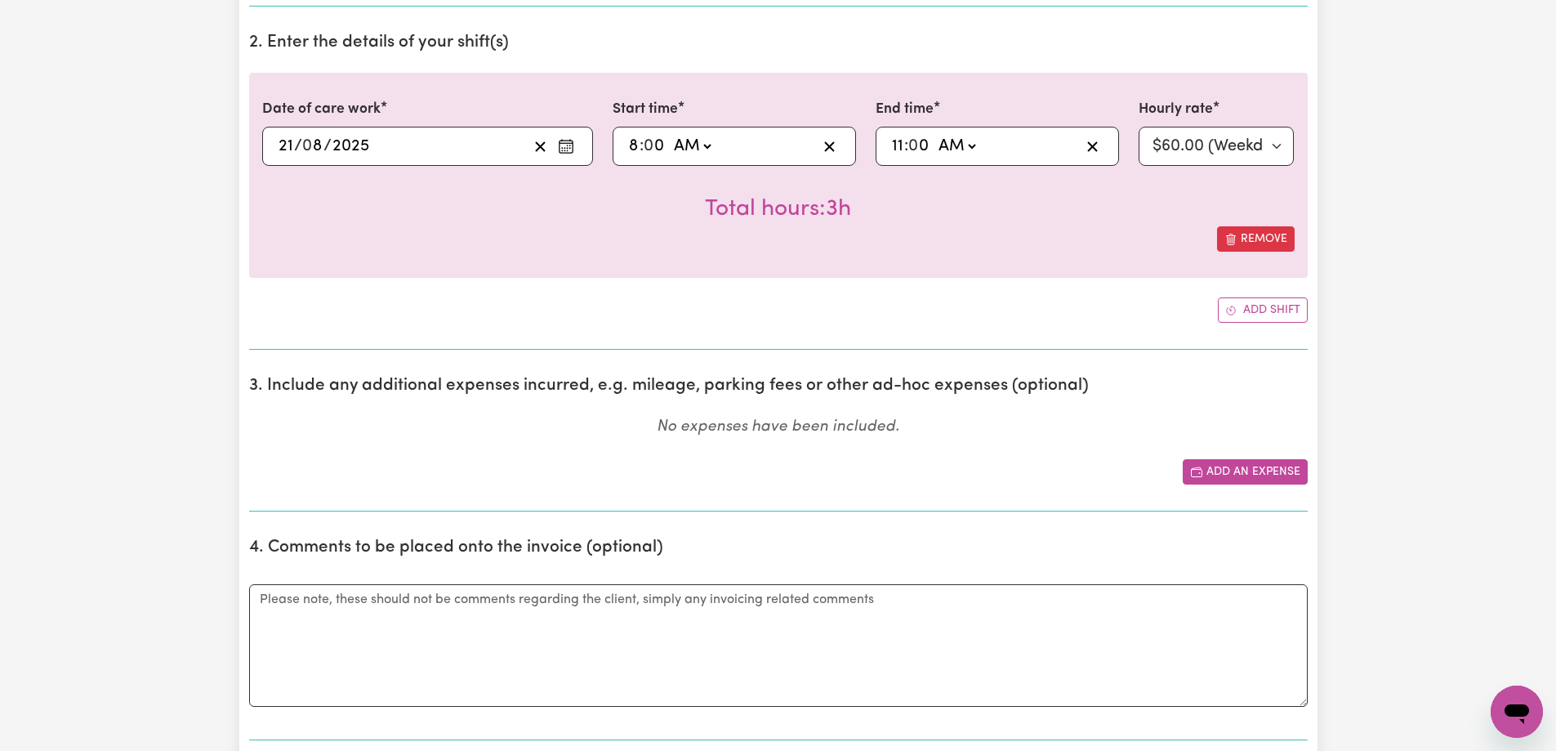
type textarea "Cleaned kitchen and put dishwasher/emptied. Changed dogs and cat water. Vacumme…"
click at [1271, 472] on button "Add an expense" at bounding box center [1245, 471] width 125 height 25
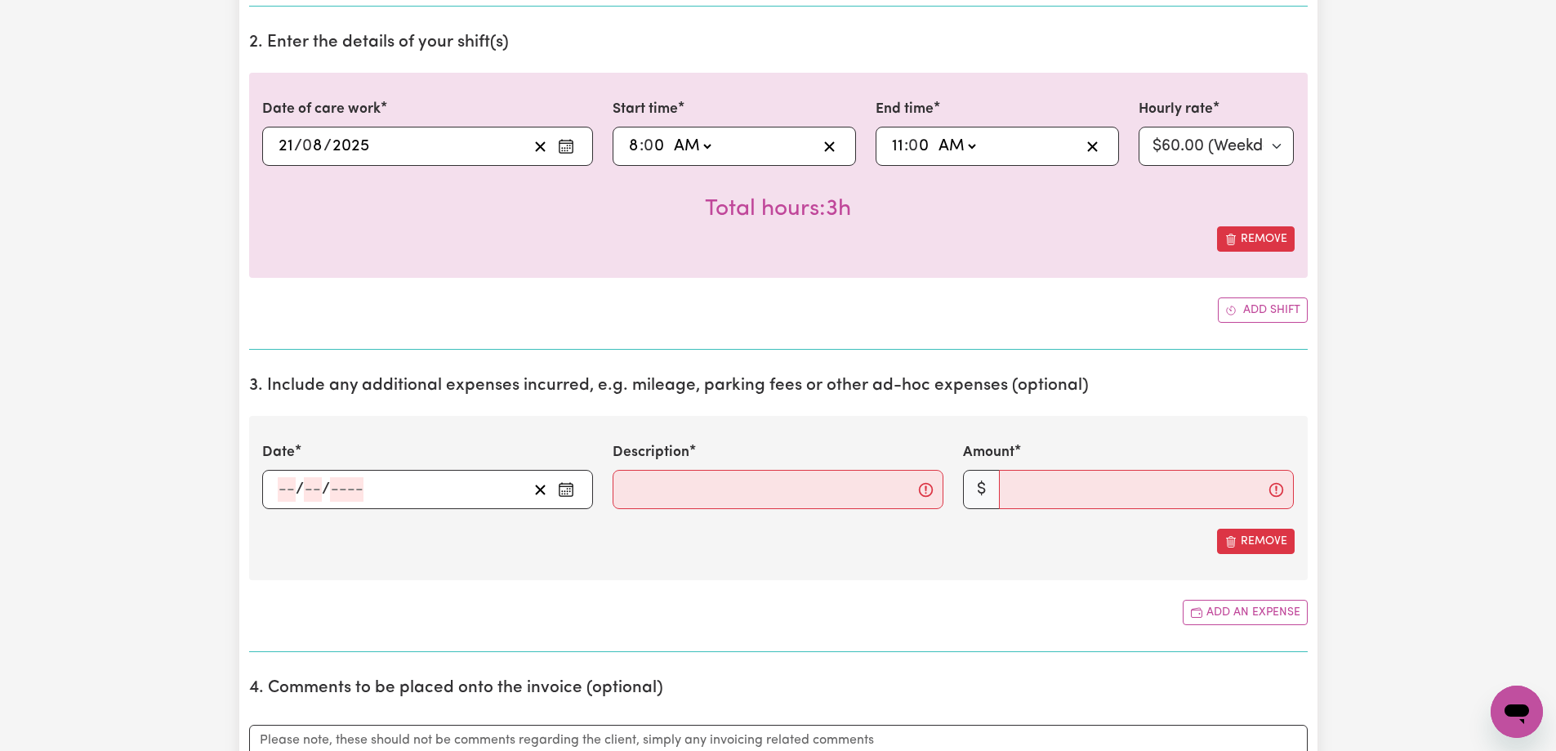
click at [286, 488] on input "number" at bounding box center [287, 489] width 18 height 25
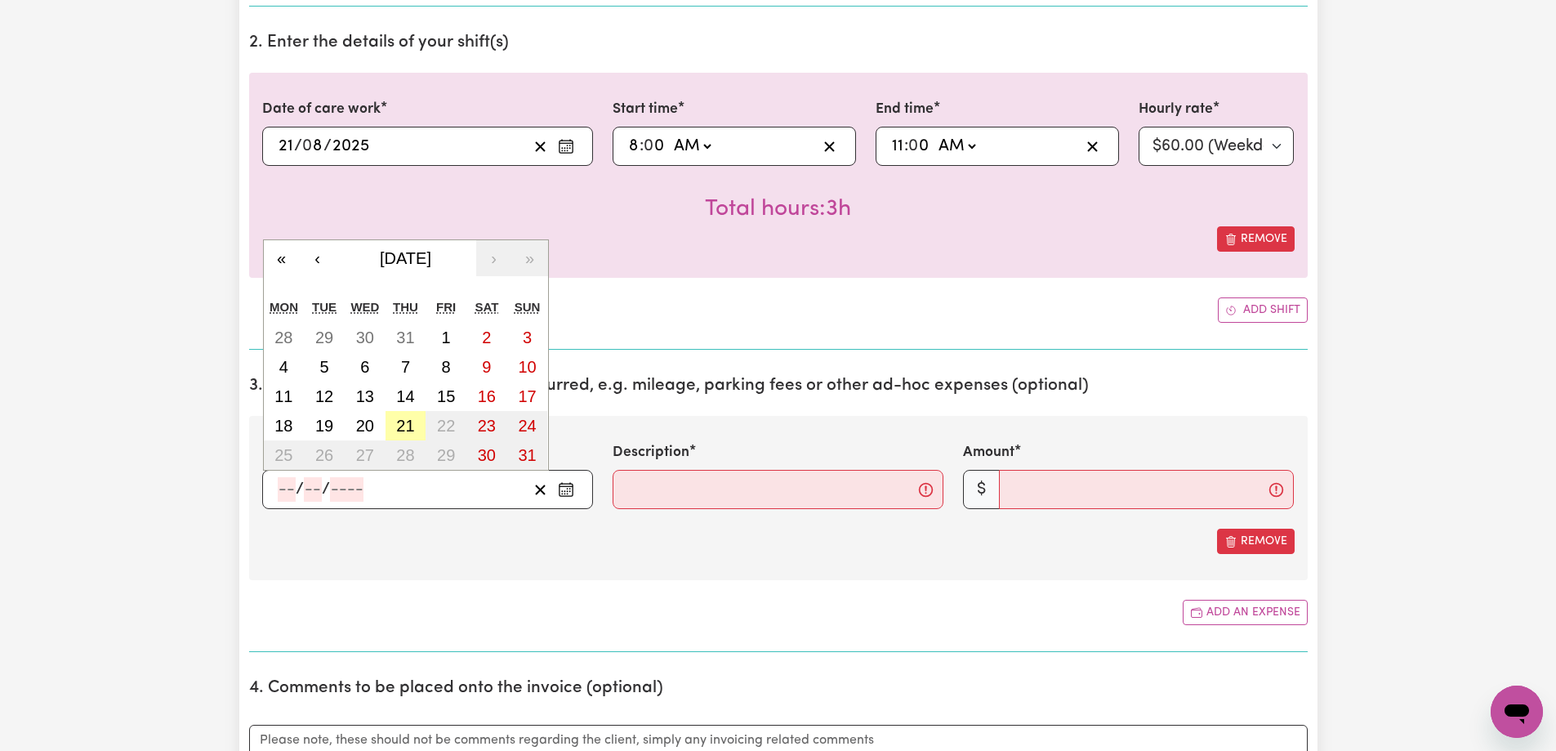
drag, startPoint x: 400, startPoint y: 428, endPoint x: 474, endPoint y: 439, distance: 74.3
click at [401, 428] on abbr "21" at bounding box center [405, 426] width 18 height 18
type input "[DATE]"
type input "21"
type input "8"
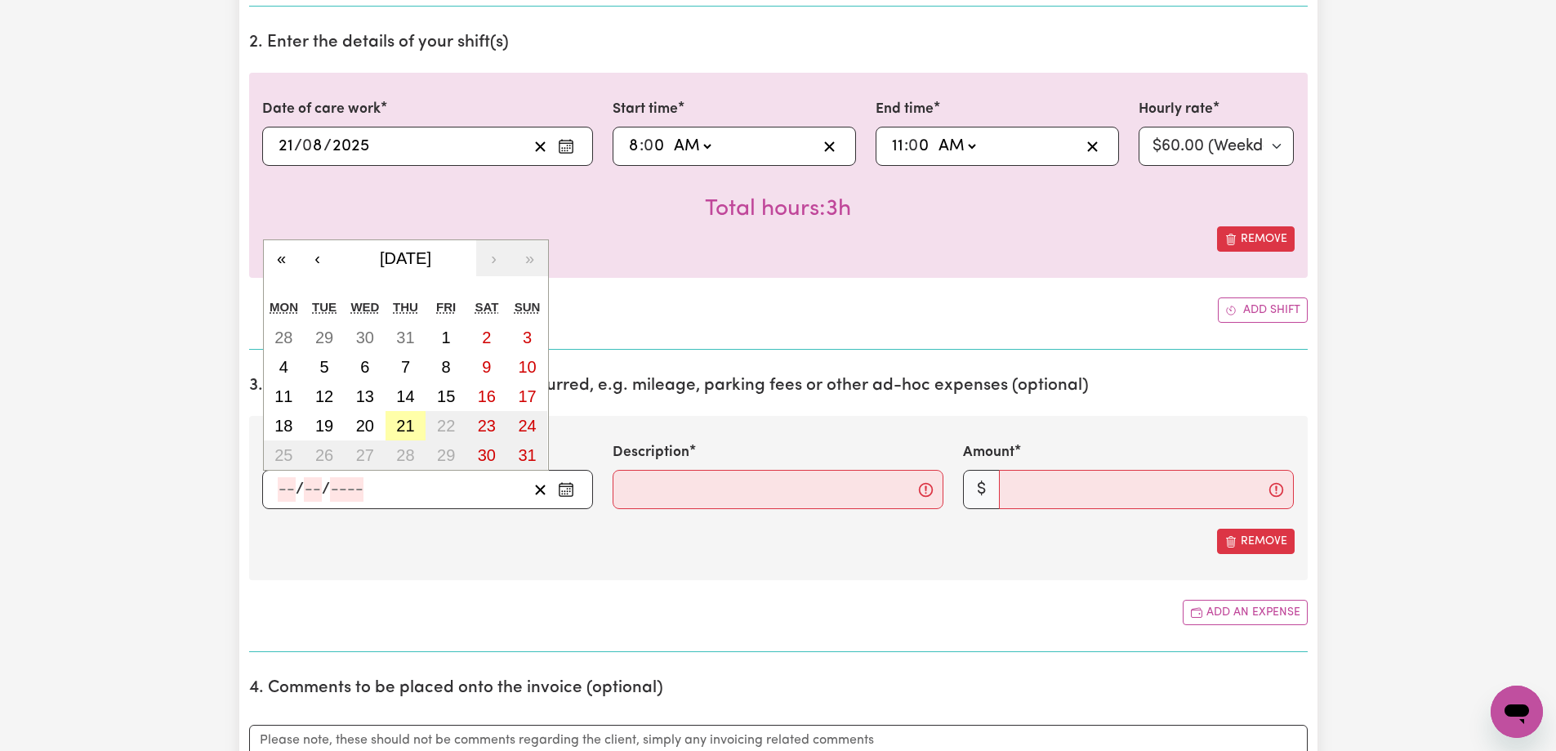
type input "2025"
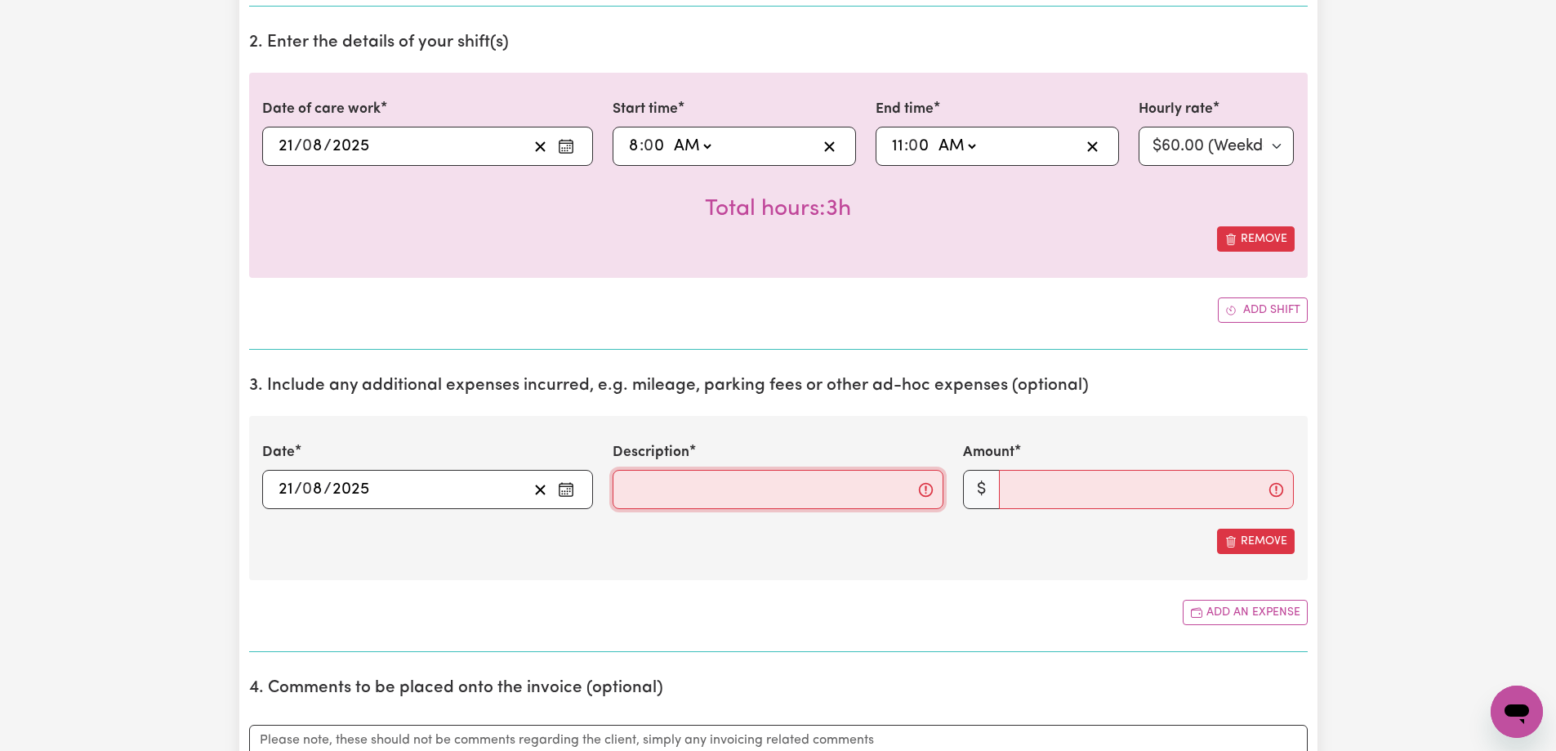
drag, startPoint x: 654, startPoint y: 502, endPoint x: 681, endPoint y: 498, distance: 26.3
click at [654, 502] on input "Description" at bounding box center [778, 489] width 331 height 39
click at [735, 489] on input "Description" at bounding box center [778, 489] width 331 height 39
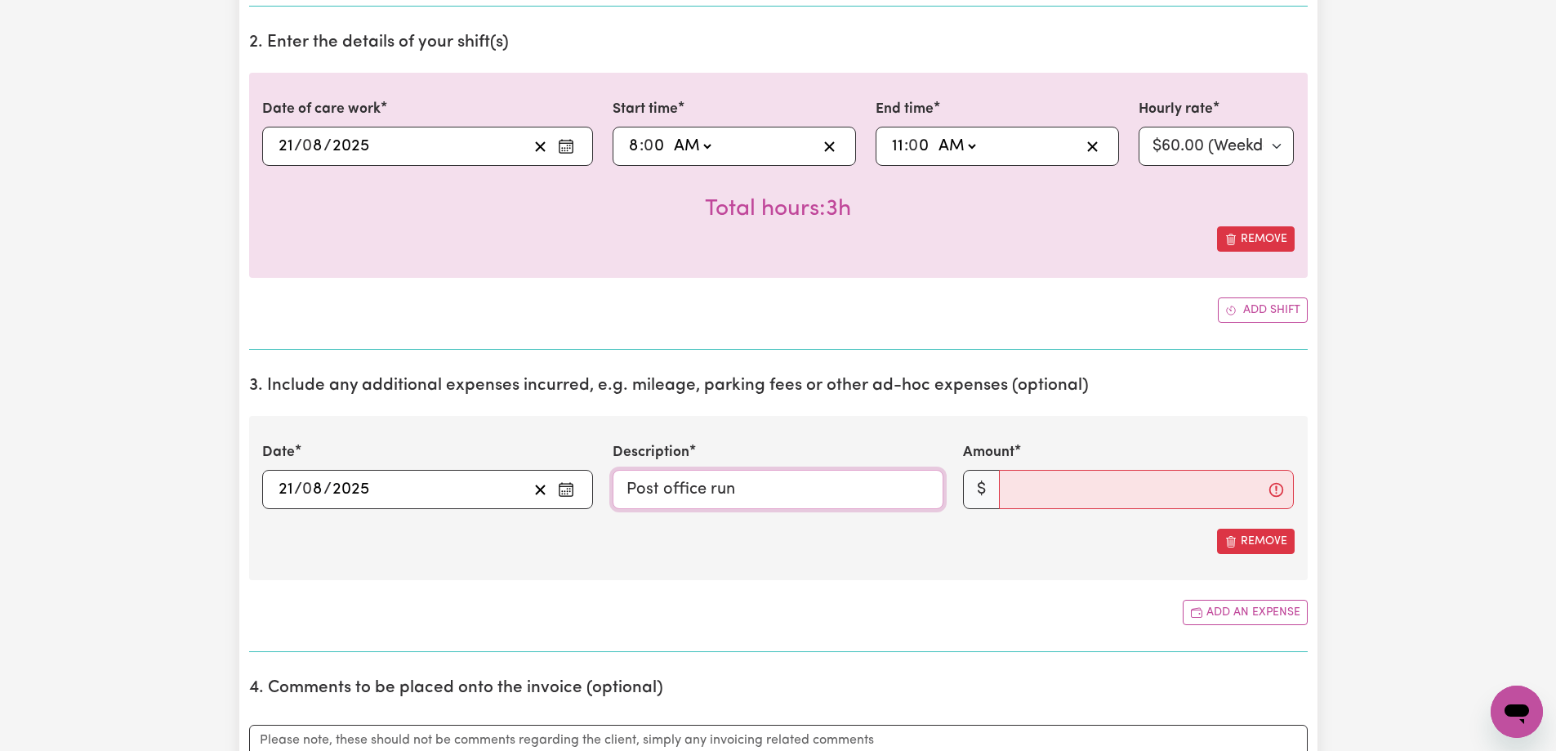
type input "Post office run"
type input "10"
click at [752, 569] on div "Date [DATE] 21 / 0 8 / 2025 « ‹ [DATE] › » Mon Tue Wed Thu Fri Sat Sun 28 29 30…" at bounding box center [778, 498] width 1059 height 164
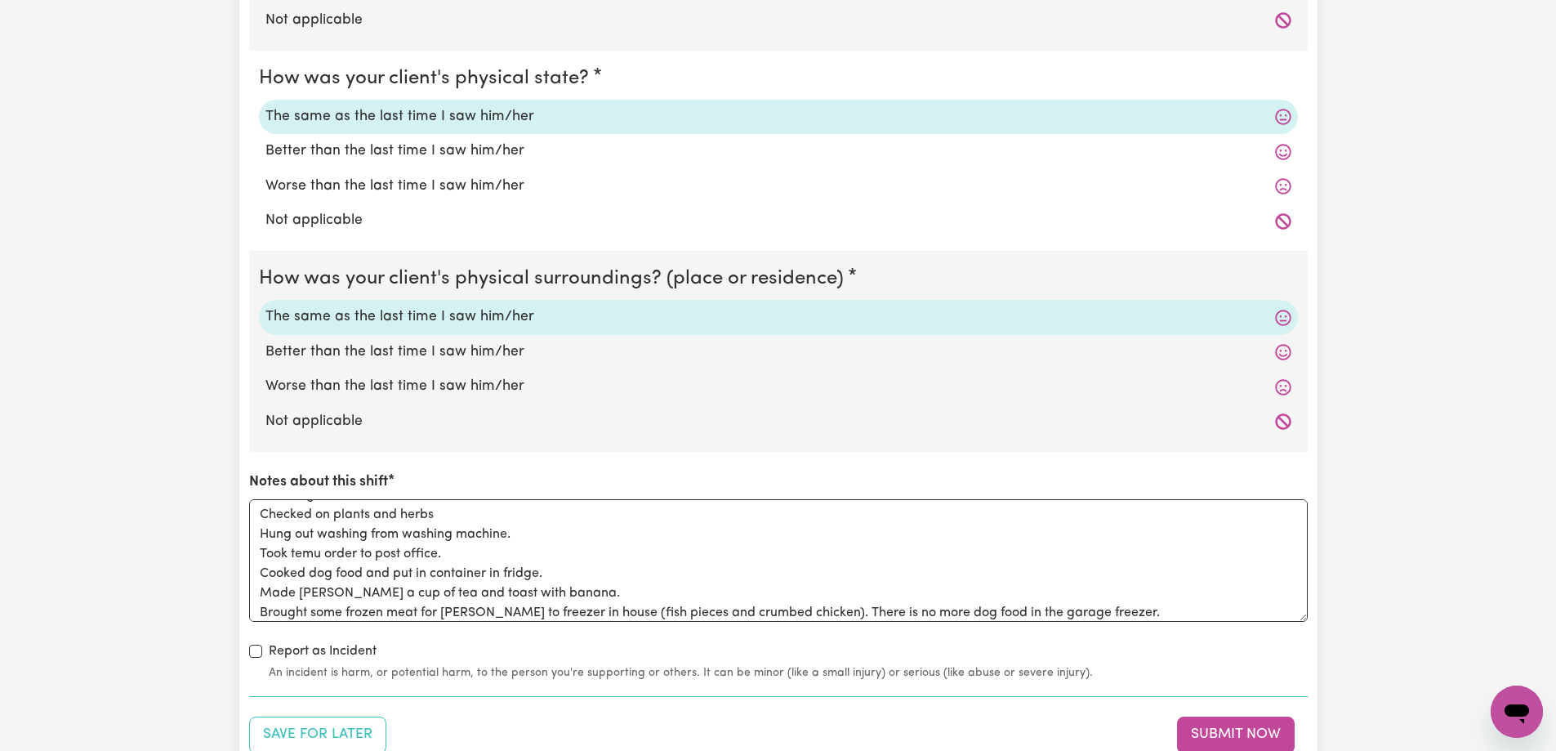
scroll to position [1879, 0]
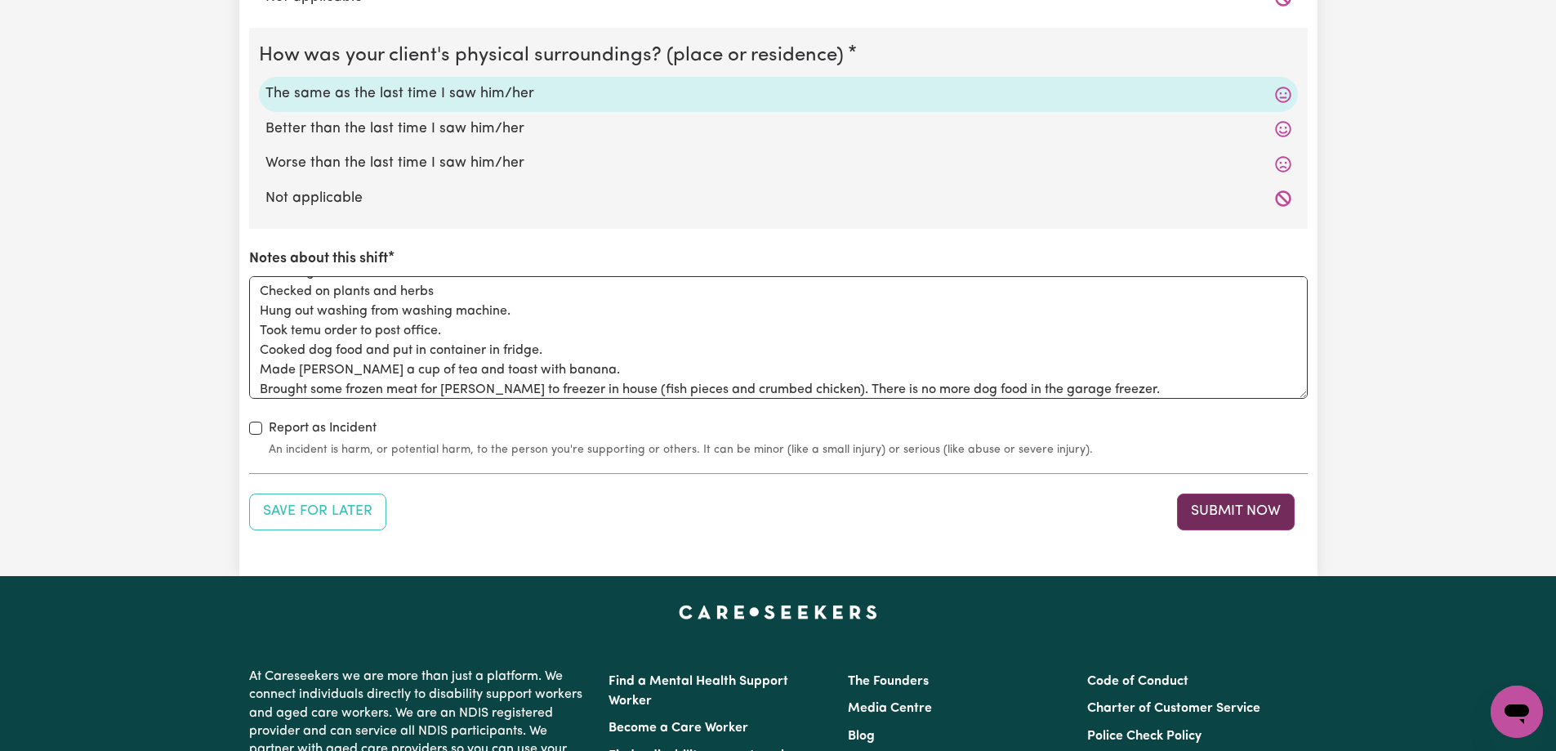
click at [1227, 506] on button "Submit Now" at bounding box center [1236, 511] width 118 height 36
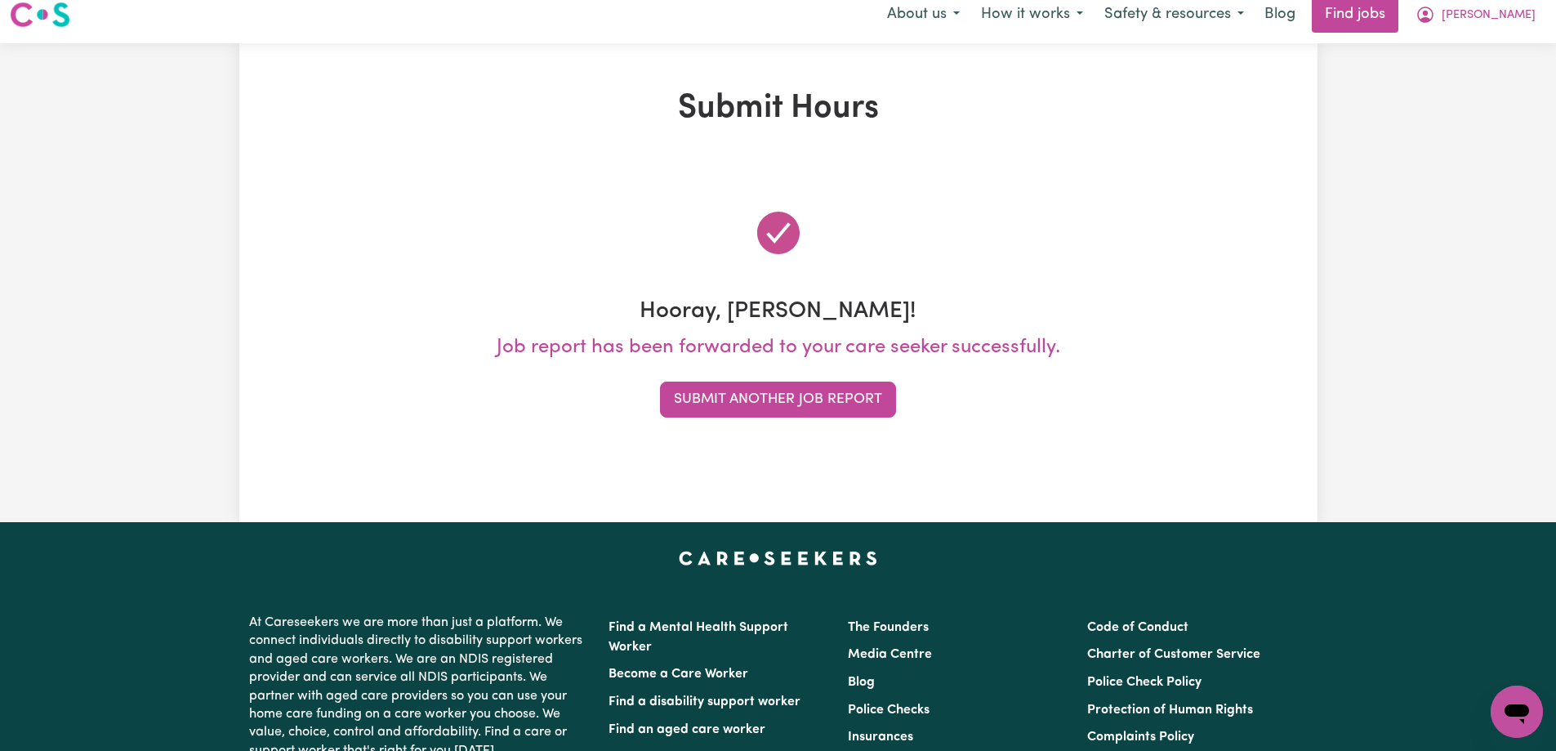
scroll to position [0, 0]
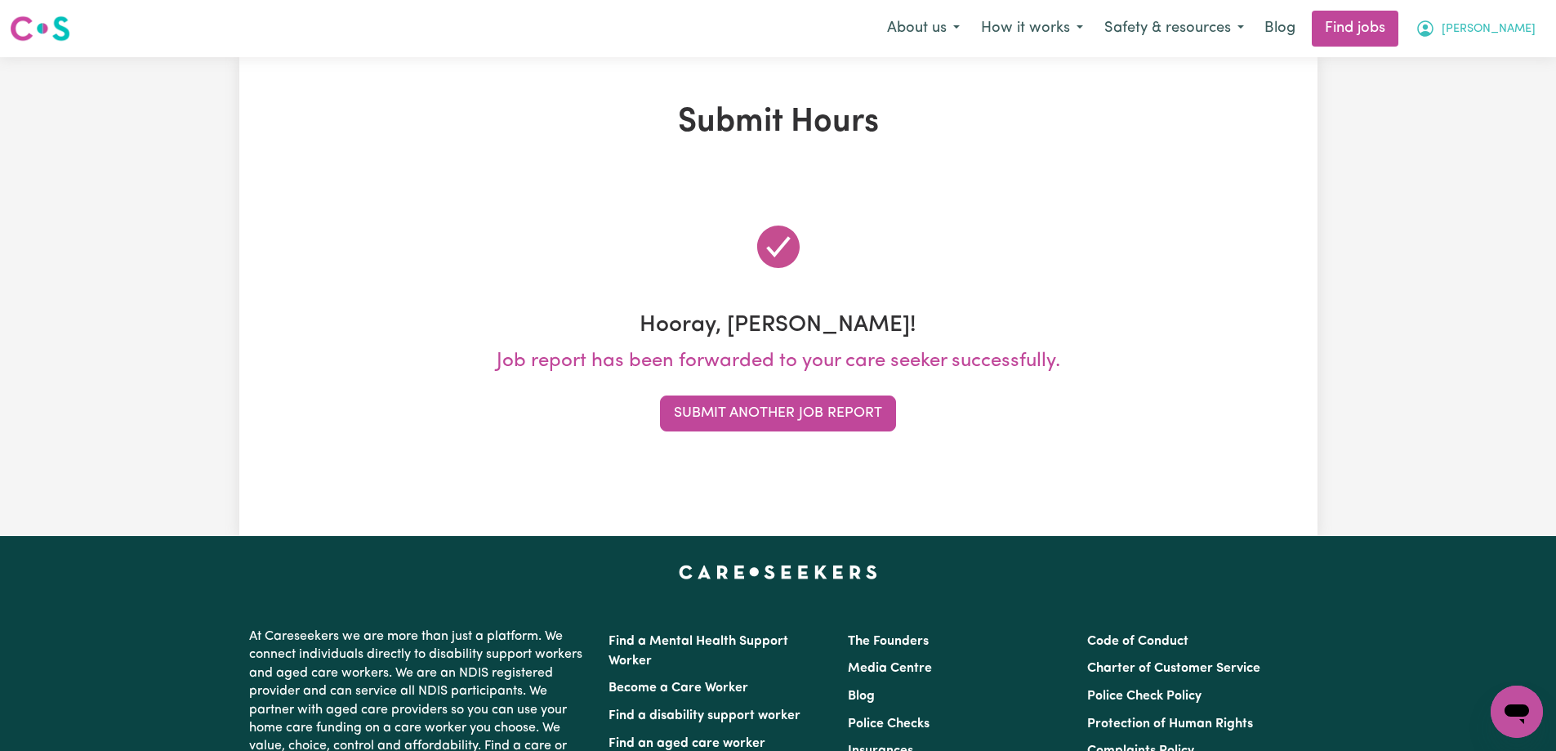
click at [1517, 28] on span "[PERSON_NAME]" at bounding box center [1489, 29] width 94 height 18
click at [1458, 60] on link "My Account" at bounding box center [1481, 63] width 129 height 31
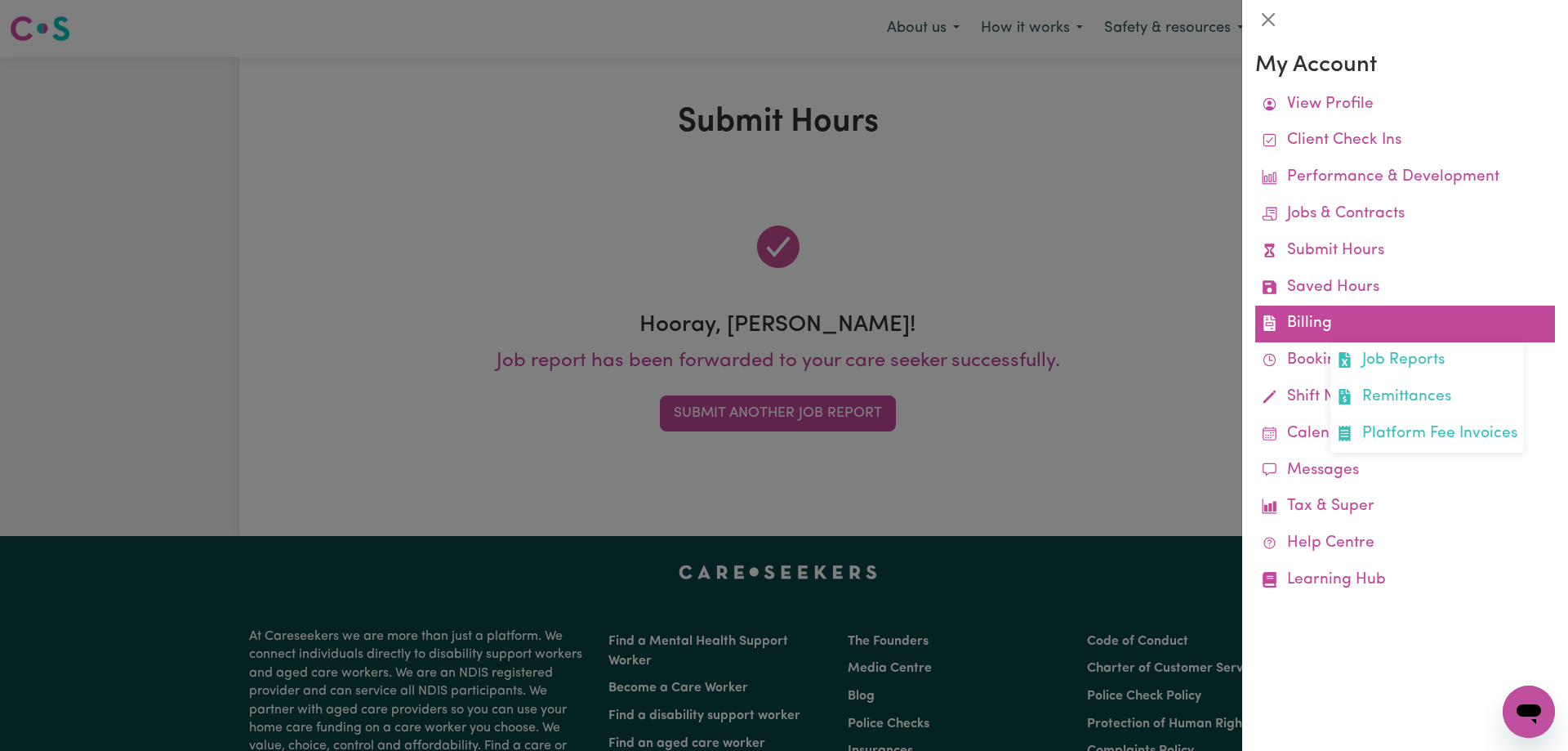
click at [1321, 326] on link "Billing Job Reports Remittances Platform Fee Invoices" at bounding box center [1405, 324] width 300 height 37
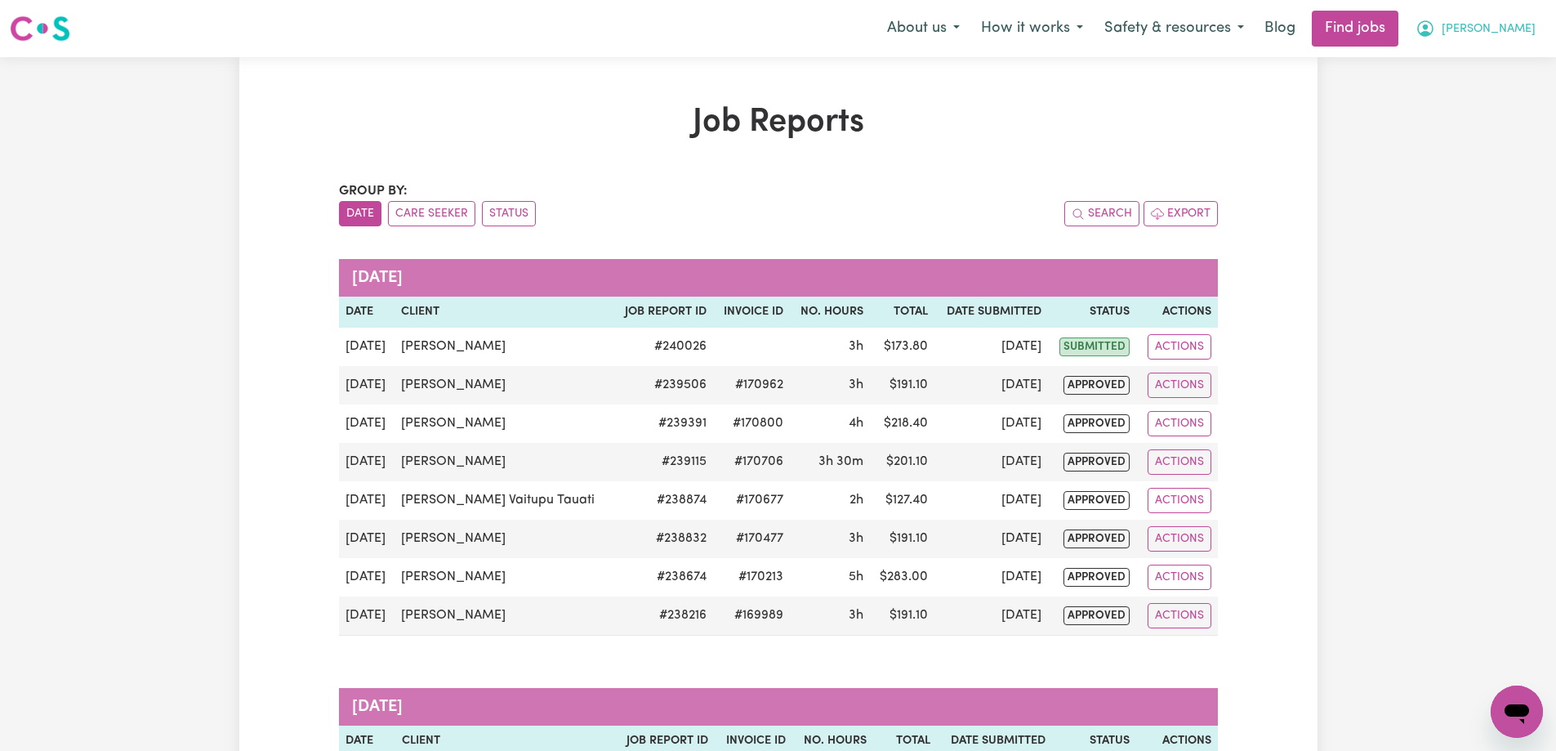
click at [1519, 29] on span "[PERSON_NAME]" at bounding box center [1489, 29] width 94 height 18
click at [1470, 60] on link "My Account" at bounding box center [1481, 63] width 129 height 31
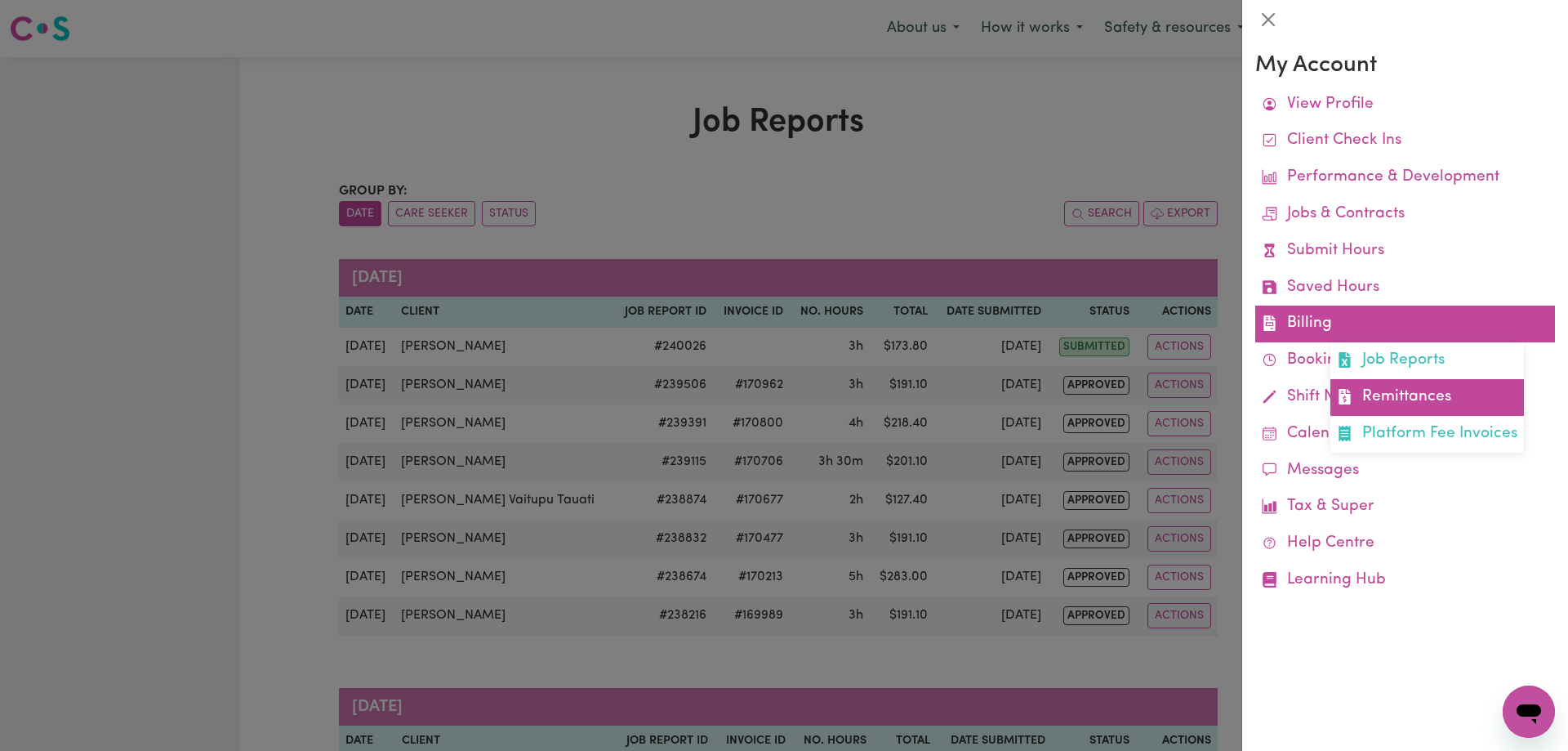
click at [1393, 391] on link "Remittances" at bounding box center [1427, 397] width 194 height 37
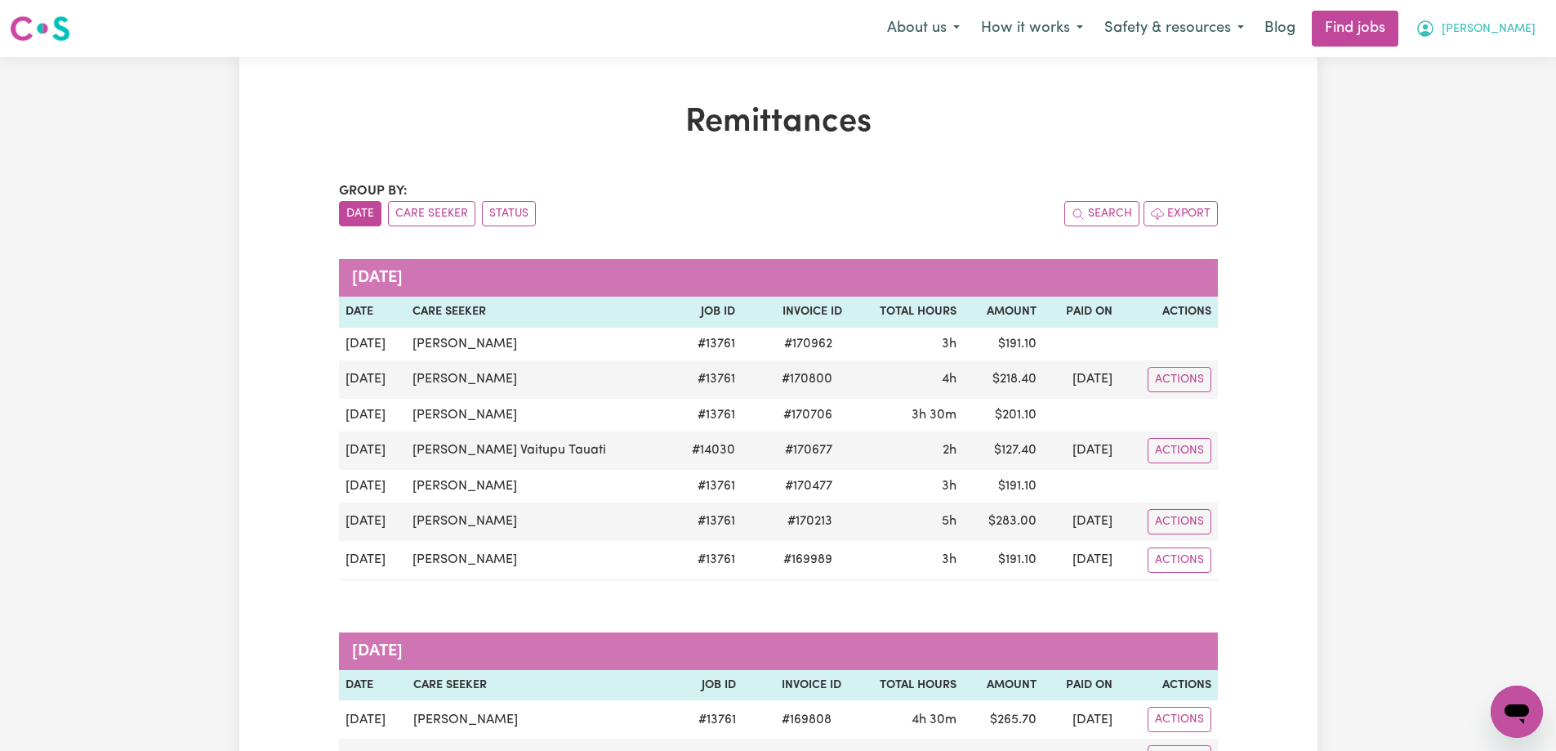
click at [1514, 27] on span "[PERSON_NAME]" at bounding box center [1489, 29] width 94 height 18
click at [1480, 58] on link "My Account" at bounding box center [1481, 63] width 129 height 31
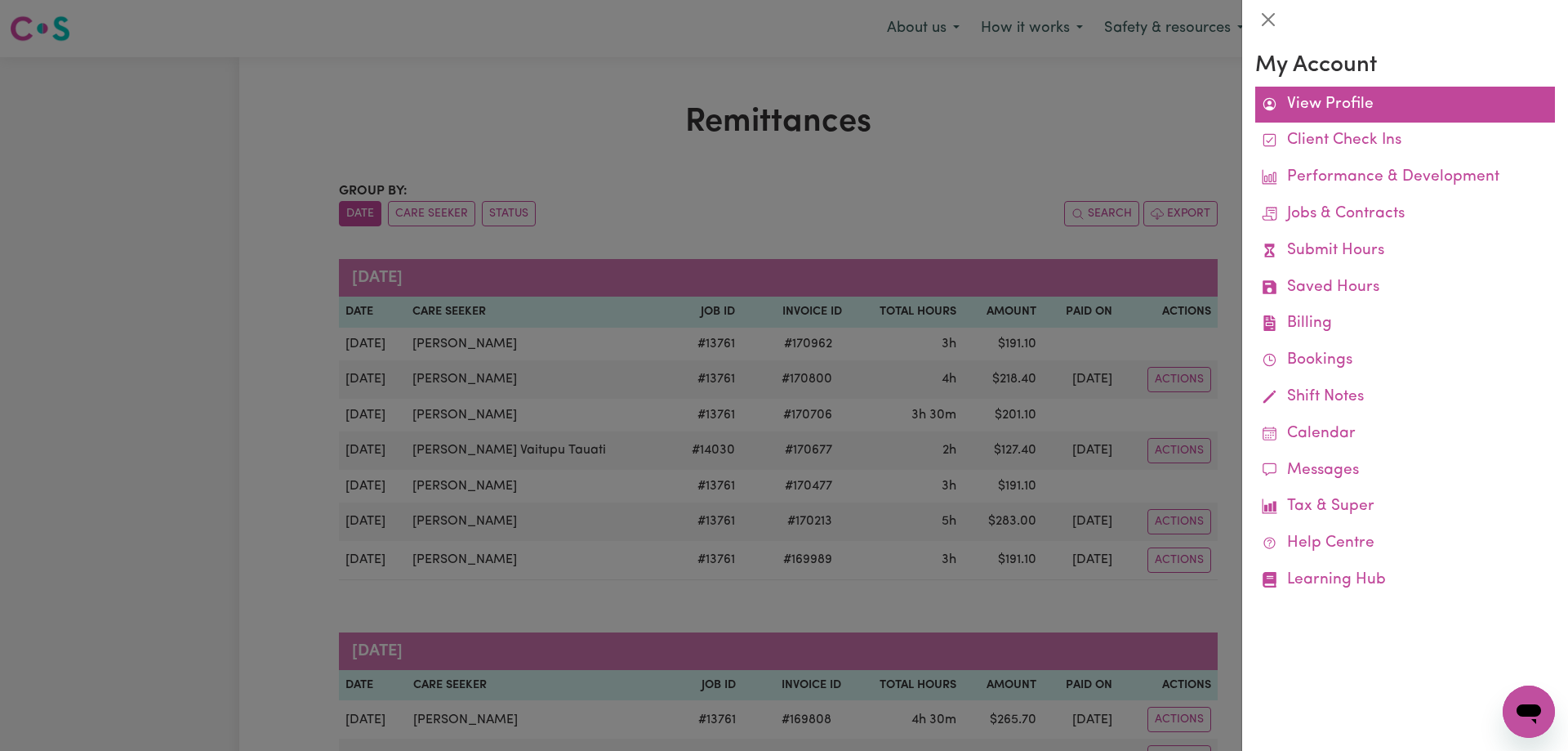
click at [1332, 120] on link "View Profile" at bounding box center [1405, 105] width 300 height 37
